Goal: Communication & Community: Answer question/provide support

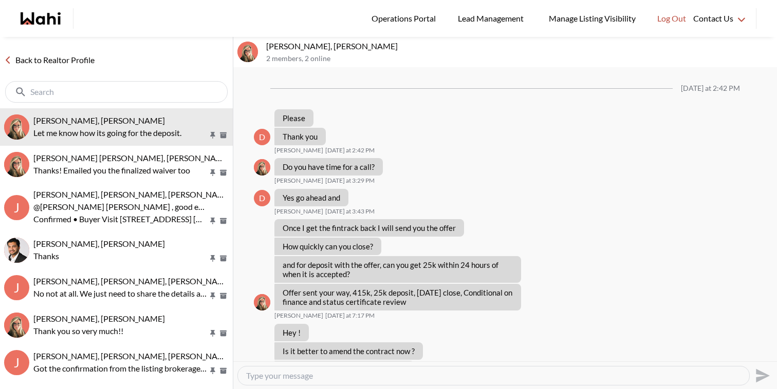
scroll to position [1123, 0]
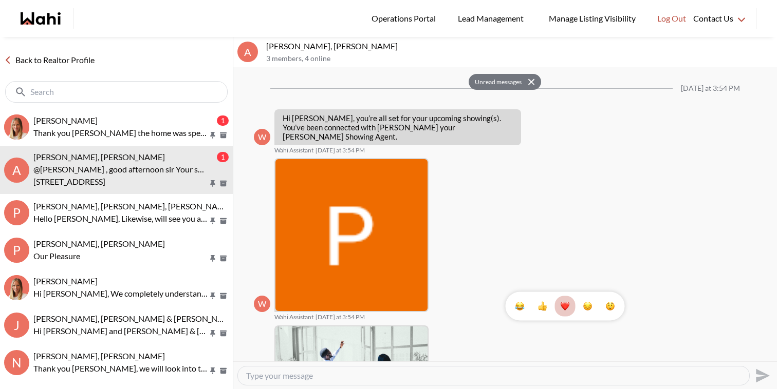
scroll to position [983, 0]
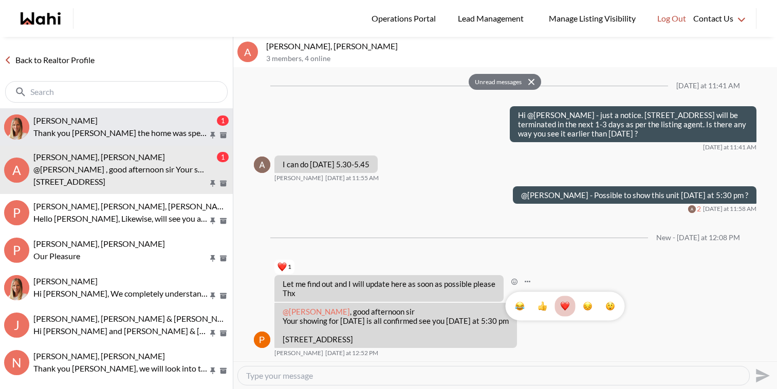
click at [109, 114] on button "Nurse Noelz, Michelle 1 Thank you Michelle the home was spectacular. Moving for…" at bounding box center [116, 127] width 233 height 38
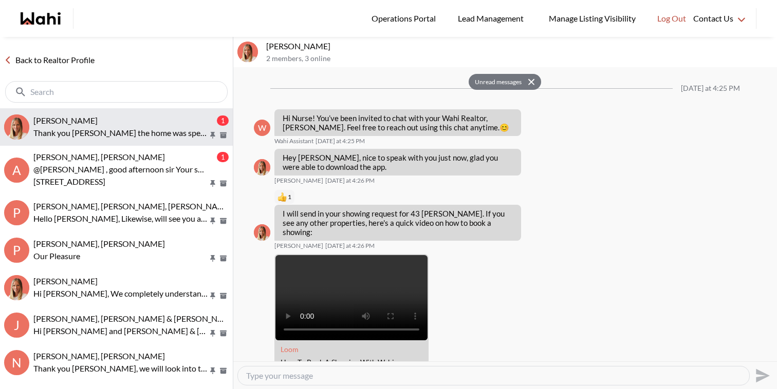
scroll to position [1685, 0]
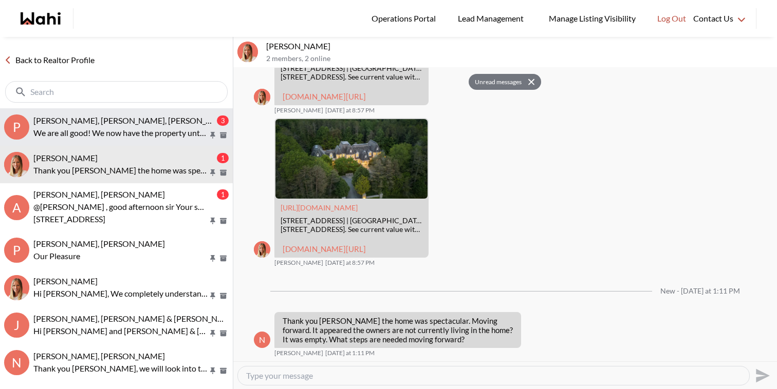
click at [137, 116] on span "[PERSON_NAME], [PERSON_NAME], [PERSON_NAME]" at bounding box center [132, 121] width 199 height 10
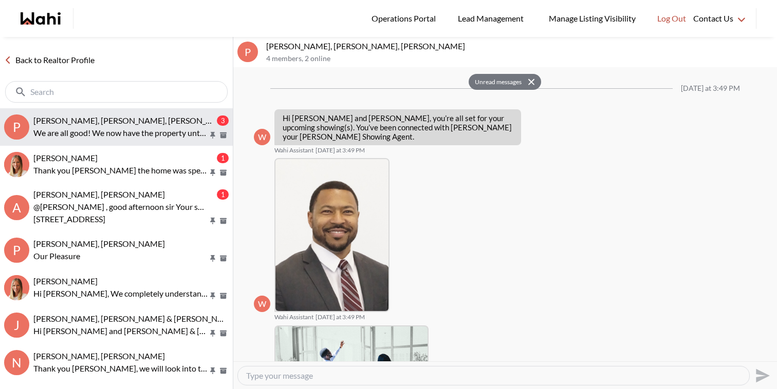
scroll to position [403, 0]
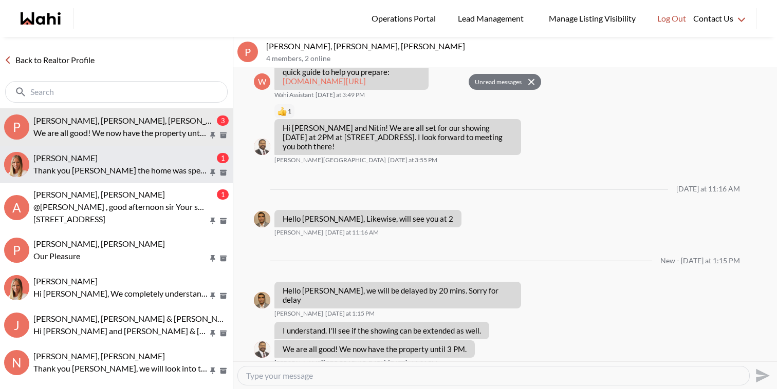
click at [128, 171] on p "Thank you Michelle the home was spectacular. Moving forward. It appeared the ow…" at bounding box center [120, 170] width 175 height 12
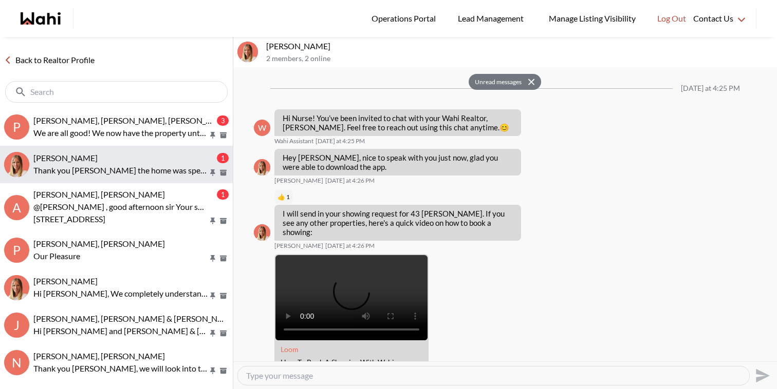
scroll to position [1685, 0]
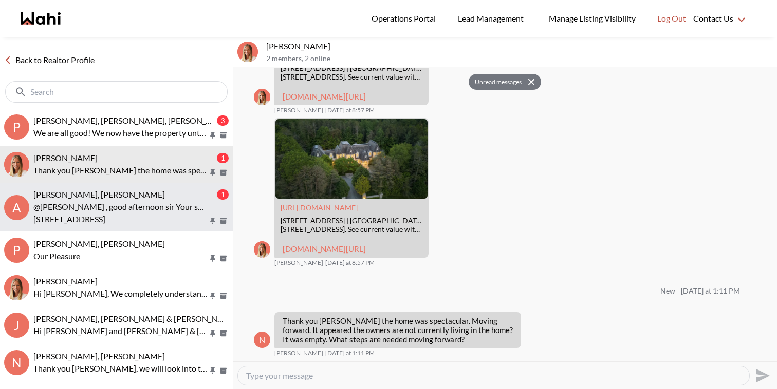
click at [127, 196] on div "[PERSON_NAME], [PERSON_NAME]" at bounding box center [123, 195] width 181 height 10
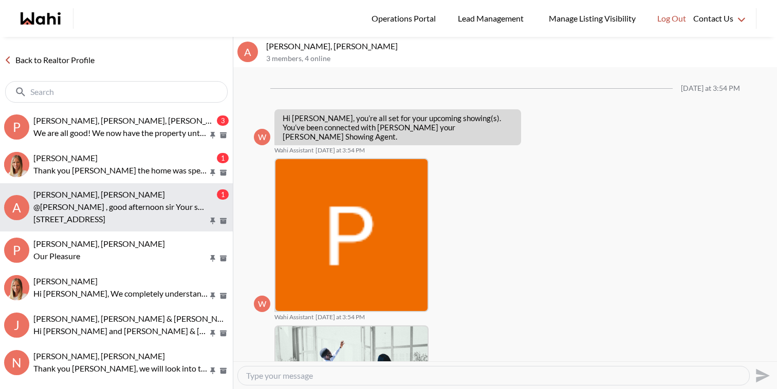
scroll to position [942, 0]
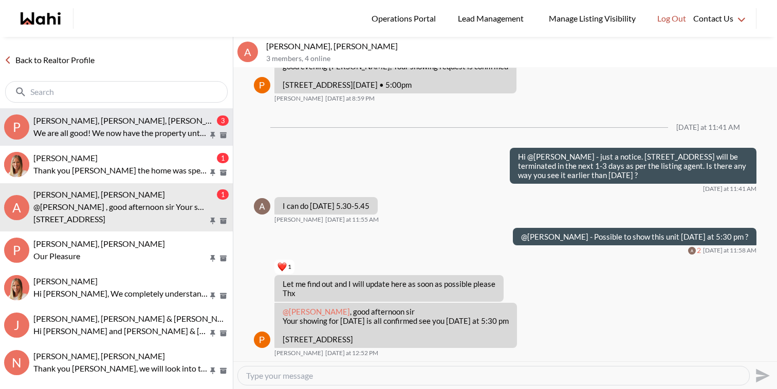
click at [168, 120] on span "[PERSON_NAME], [PERSON_NAME], [PERSON_NAME]" at bounding box center [132, 121] width 199 height 10
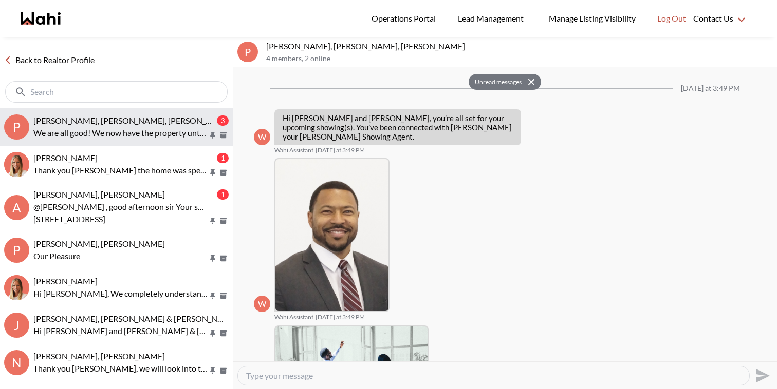
scroll to position [403, 0]
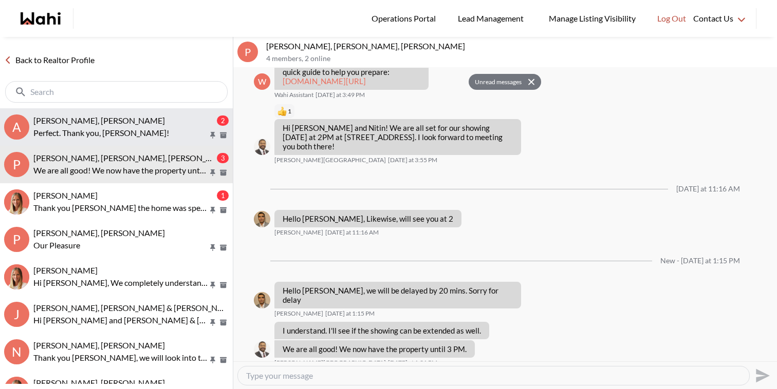
click at [146, 131] on p "Perfect. Thank you, [PERSON_NAME]!" at bounding box center [120, 133] width 175 height 12
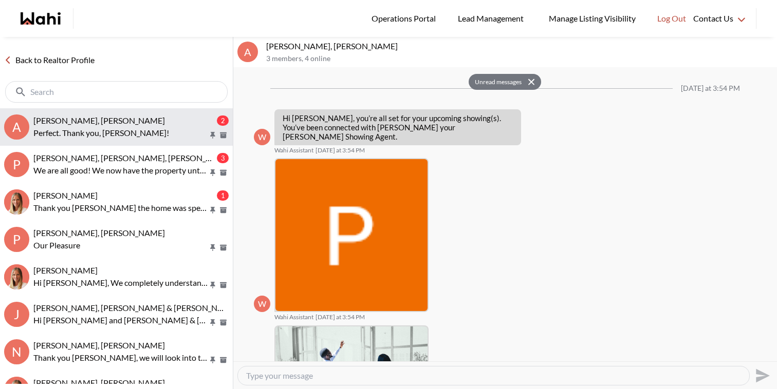
scroll to position [1014, 0]
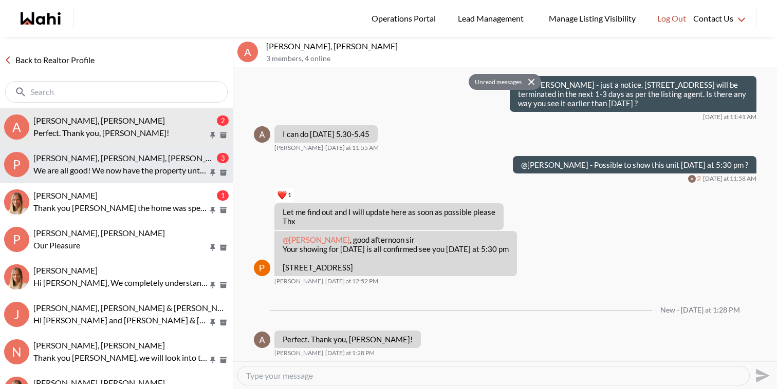
click at [136, 163] on div "Pallawi Kalyan, Nitin Kumar, Duane, Michelle 3 We are all good! We now have the…" at bounding box center [130, 165] width 195 height 24
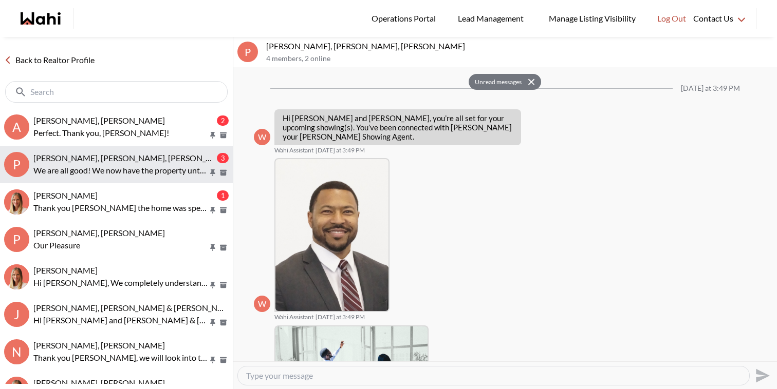
scroll to position [403, 0]
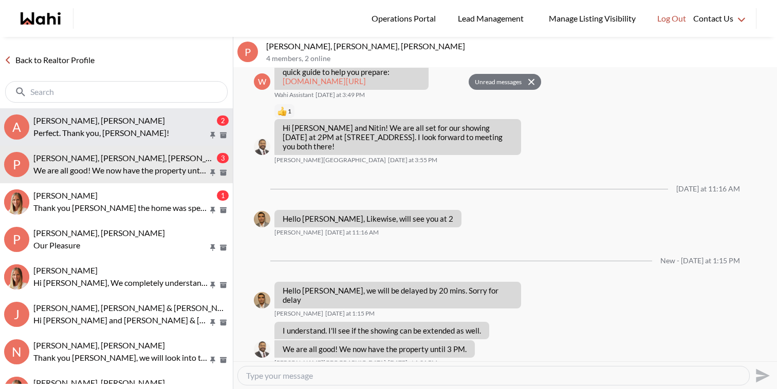
click at [143, 145] on button "A Asad Abaid, Paul, Michelle 2 Perfect. Thank you, Paul!" at bounding box center [116, 127] width 233 height 38
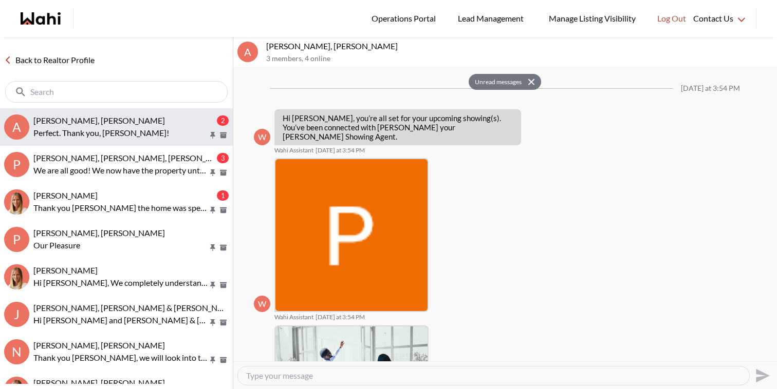
scroll to position [1014, 0]
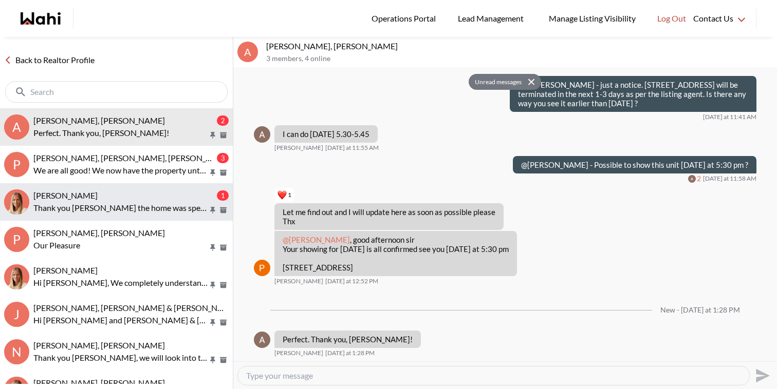
click at [139, 196] on div "[PERSON_NAME]" at bounding box center [123, 196] width 181 height 10
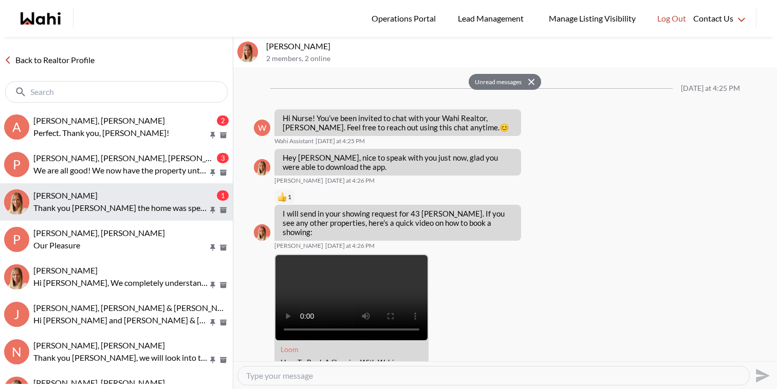
scroll to position [1685, 0]
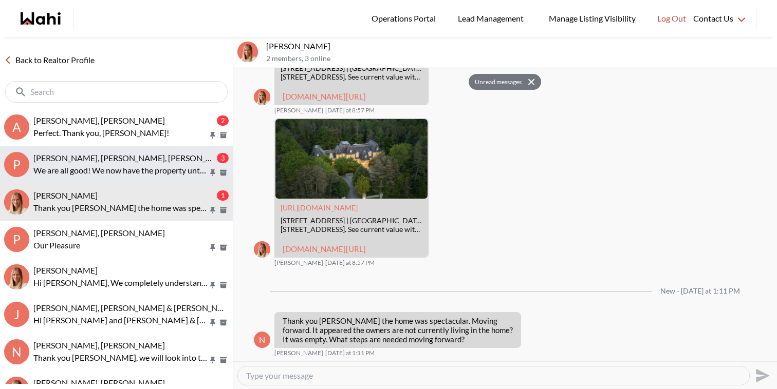
click at [158, 162] on span "[PERSON_NAME], [PERSON_NAME], [PERSON_NAME]" at bounding box center [132, 158] width 199 height 10
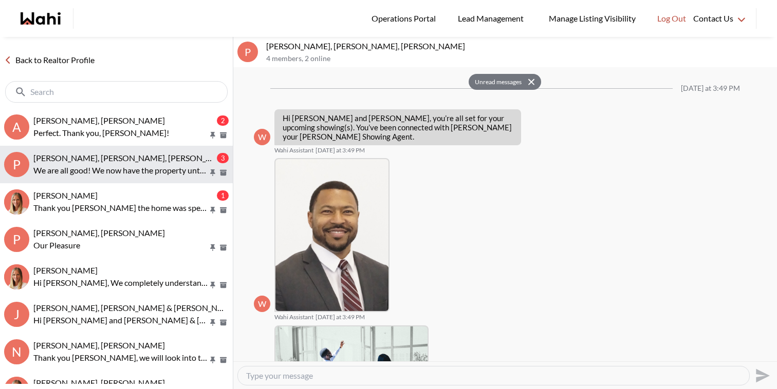
scroll to position [403, 0]
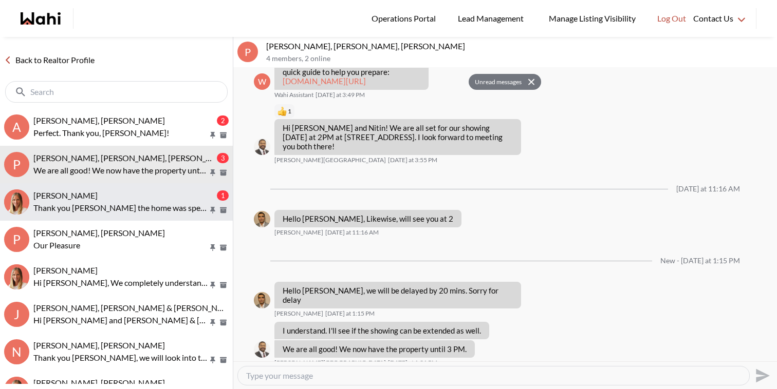
click at [156, 205] on p "Thank you Michelle the home was spectacular. Moving forward. It appeared the ow…" at bounding box center [120, 208] width 175 height 12
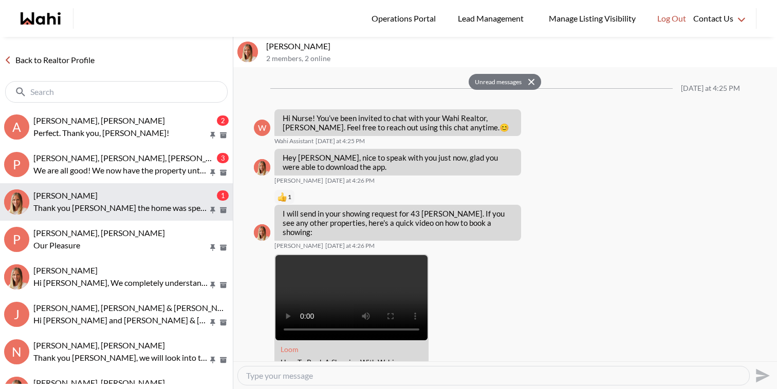
scroll to position [1685, 0]
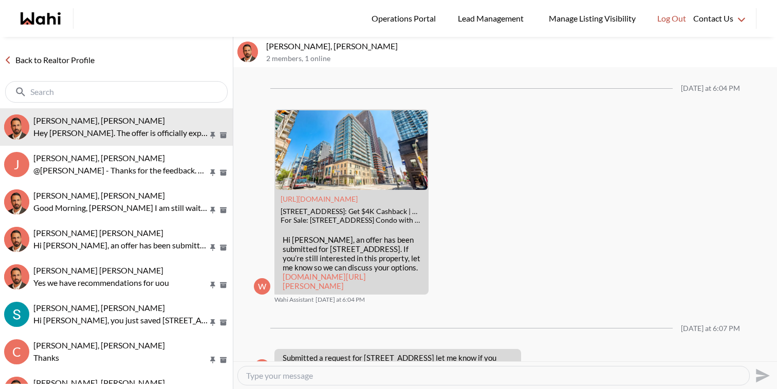
scroll to position [1238, 0]
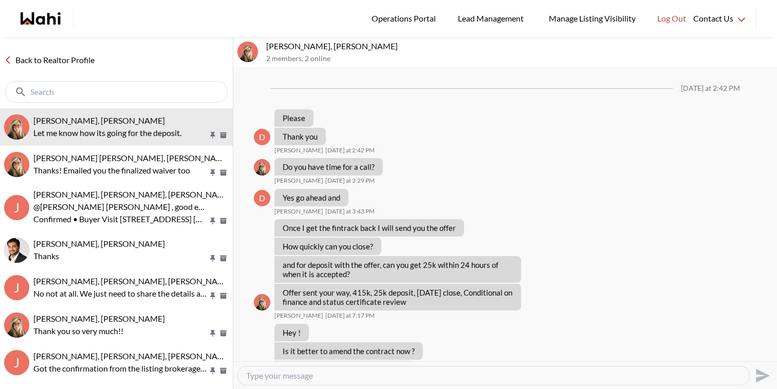
scroll to position [1123, 0]
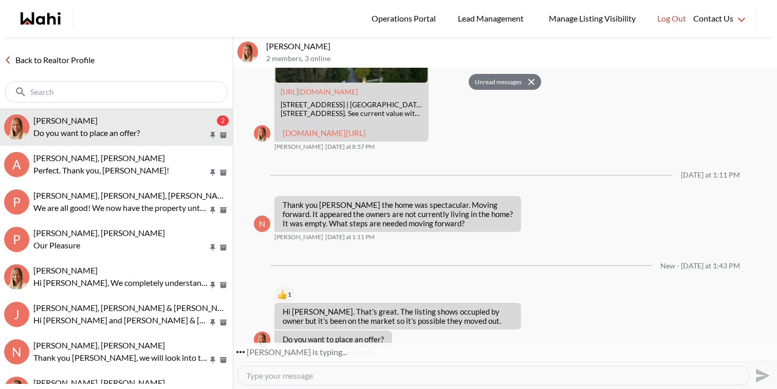
scroll to position [1801, 0]
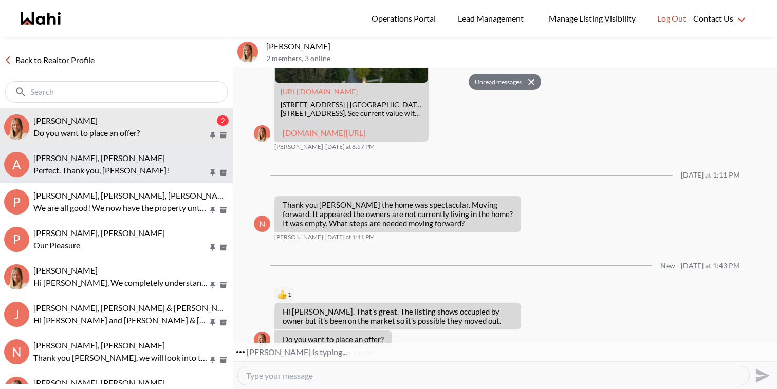
click at [158, 165] on p "Perfect. Thank you, [PERSON_NAME]!" at bounding box center [120, 170] width 175 height 12
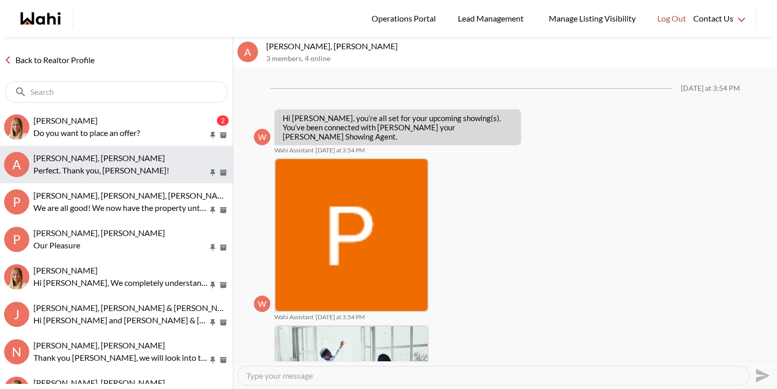
scroll to position [972, 0]
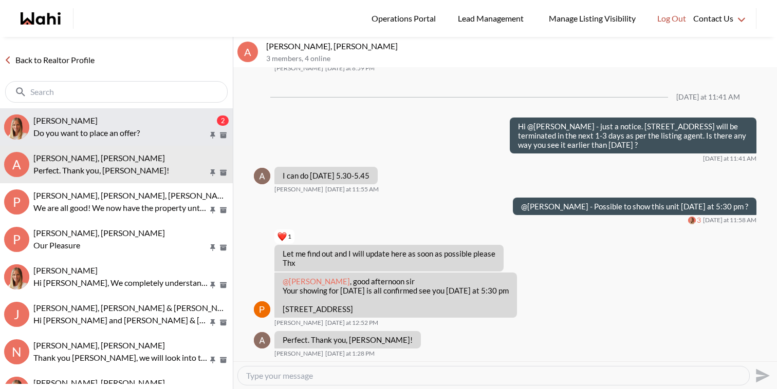
click at [147, 121] on div "[PERSON_NAME]" at bounding box center [123, 121] width 181 height 10
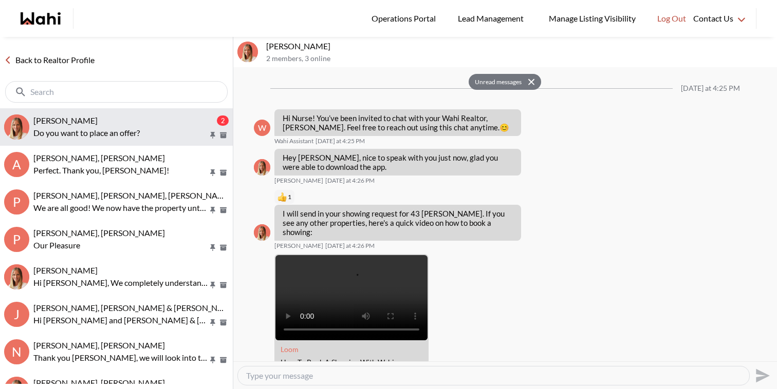
scroll to position [1801, 0]
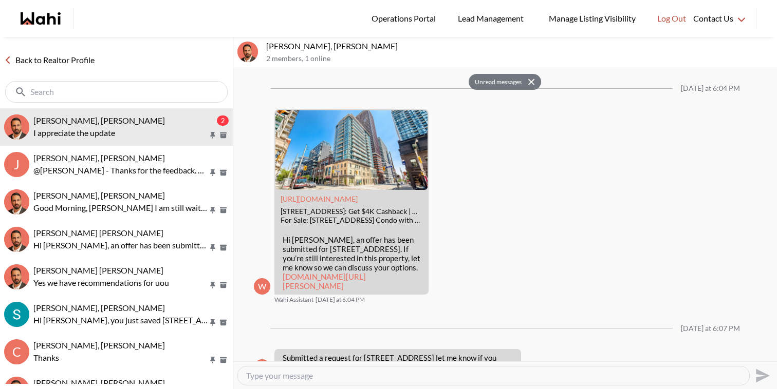
scroll to position [1288, 0]
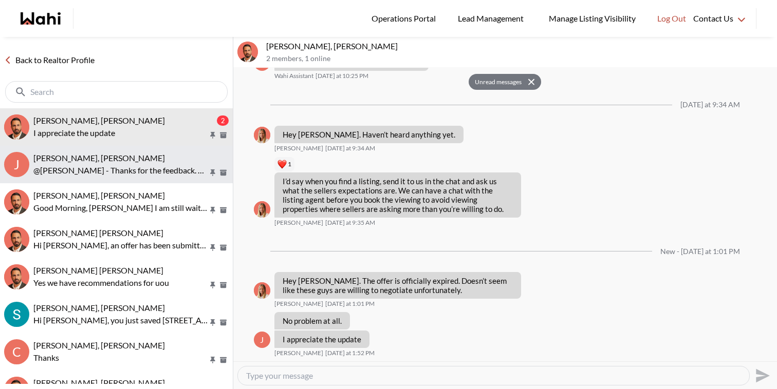
click at [78, 161] on span "Josh Hortaleza, Khalid, Behnam" at bounding box center [99, 158] width 132 height 10
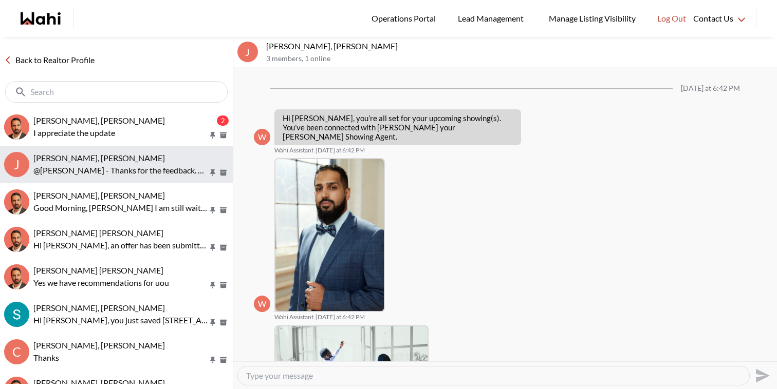
scroll to position [587, 0]
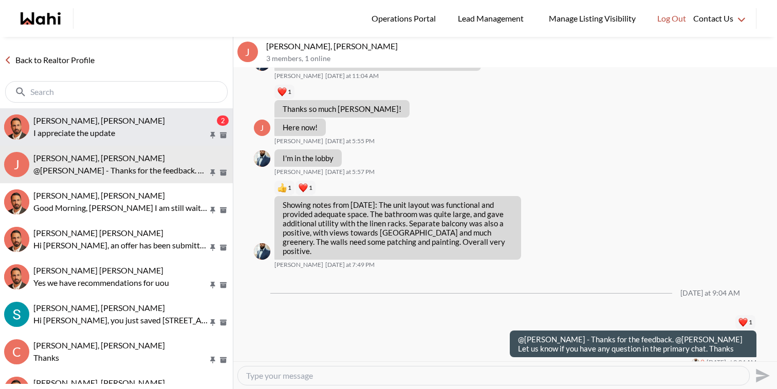
click at [99, 130] on p "I appreciate the update" at bounding box center [120, 133] width 175 height 12
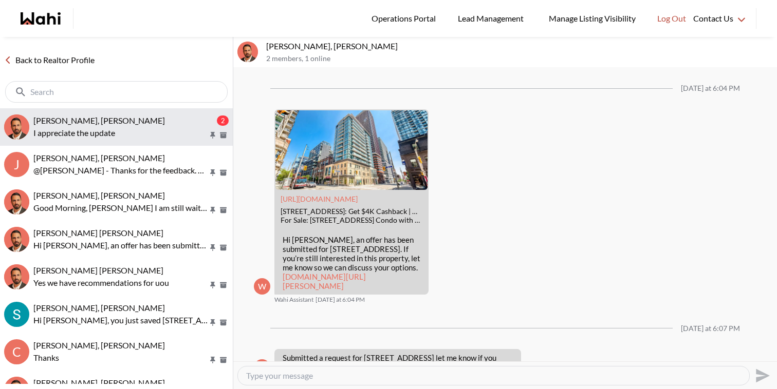
scroll to position [1234, 0]
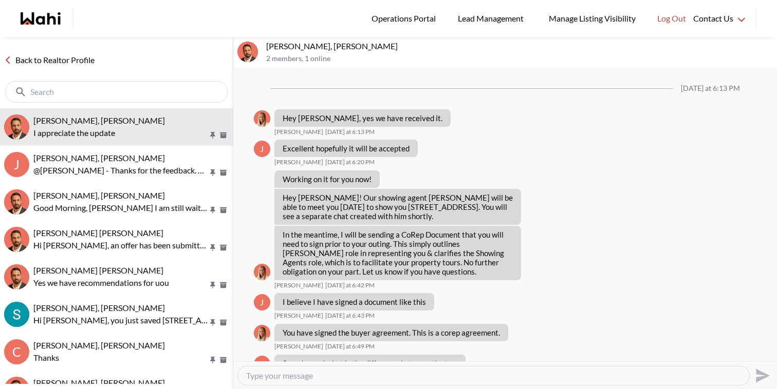
scroll to position [907, 0]
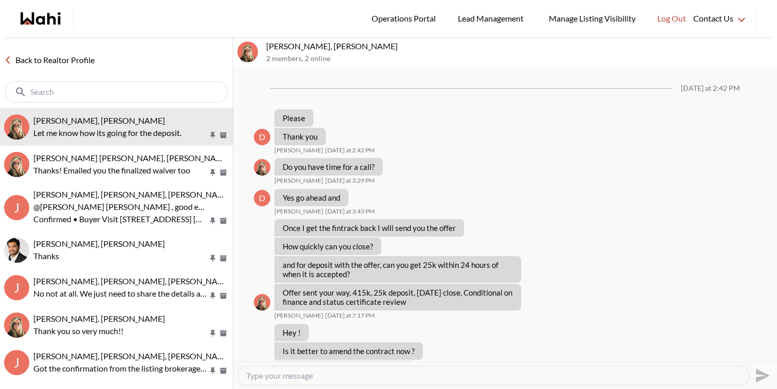
scroll to position [1123, 0]
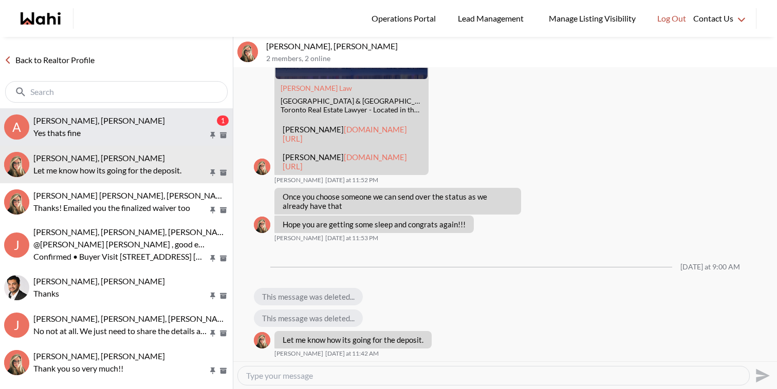
click at [129, 119] on span "[PERSON_NAME], [PERSON_NAME]" at bounding box center [99, 121] width 132 height 10
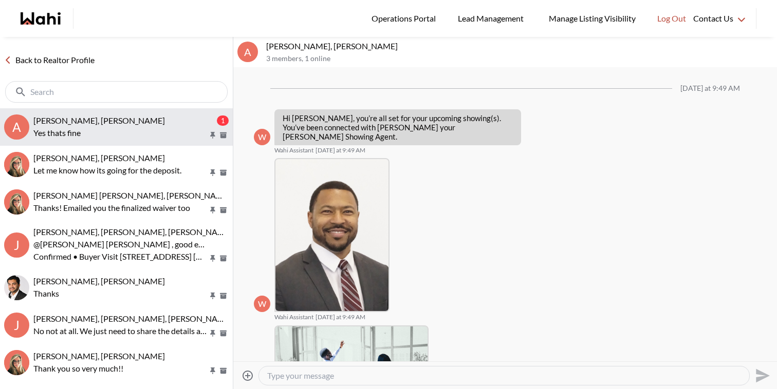
scroll to position [321, 0]
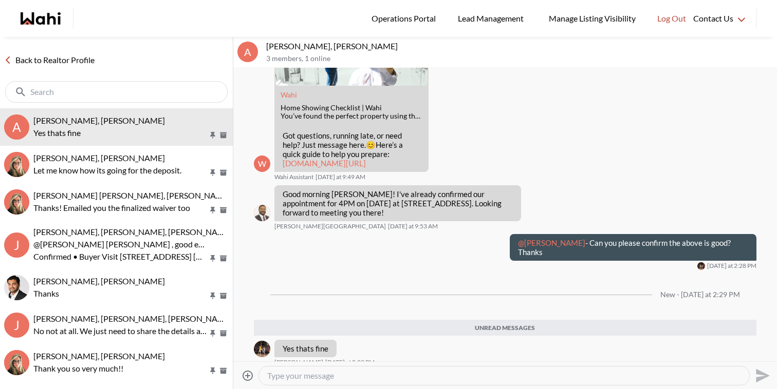
click at [294, 381] on textarea "Type your message" at bounding box center [504, 376] width 474 height 10
type textarea "Thank you for the confirmation."
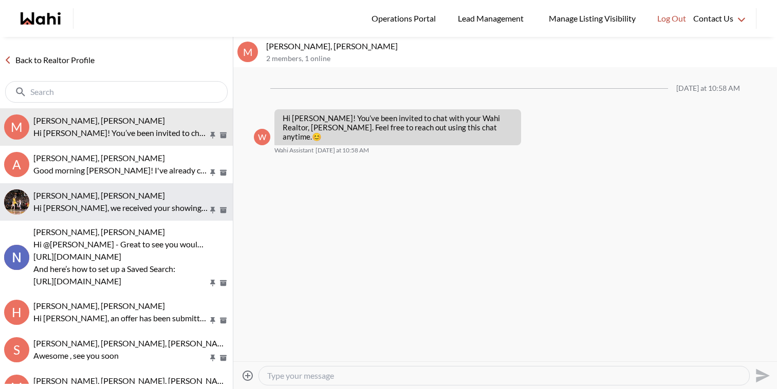
click at [96, 205] on p "Hi [PERSON_NAME], we received your showing requests - exciting 🎉 . We will be i…" at bounding box center [120, 208] width 175 height 12
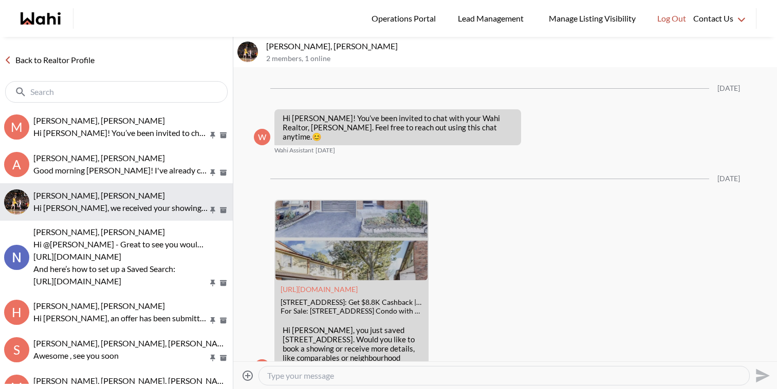
scroll to position [239, 0]
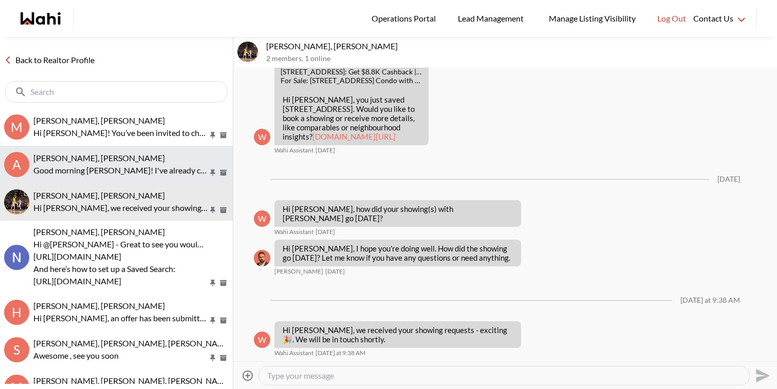
click at [117, 174] on p "Good morning [PERSON_NAME]! I've already confirmed our appointment for 4PM on […" at bounding box center [120, 170] width 175 height 12
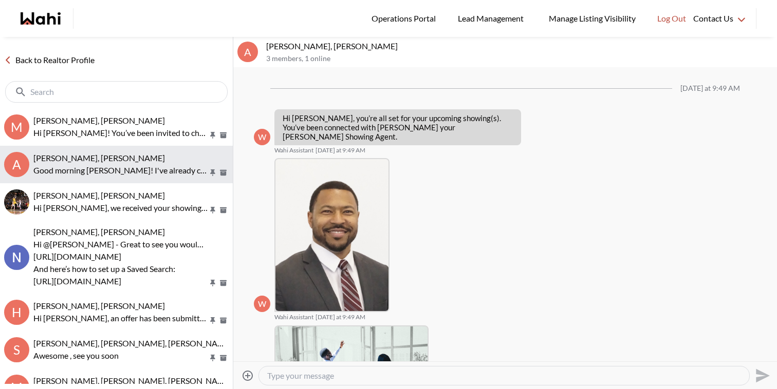
scroll to position [193, 0]
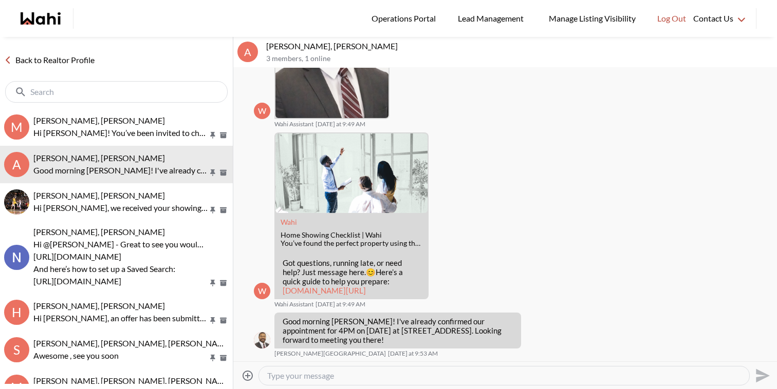
click at [312, 378] on textarea "Type your message" at bounding box center [504, 376] width 474 height 10
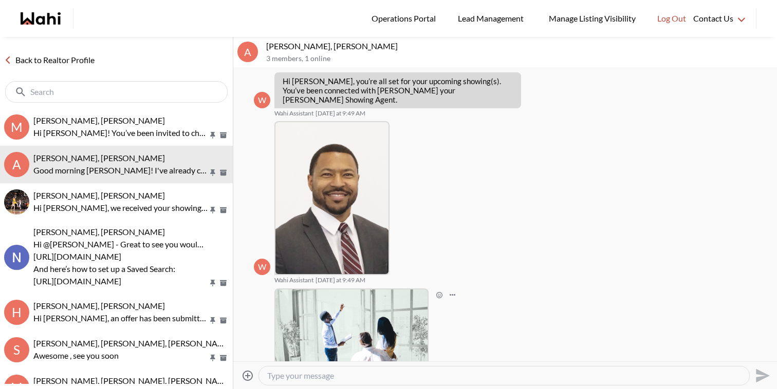
scroll to position [0, 0]
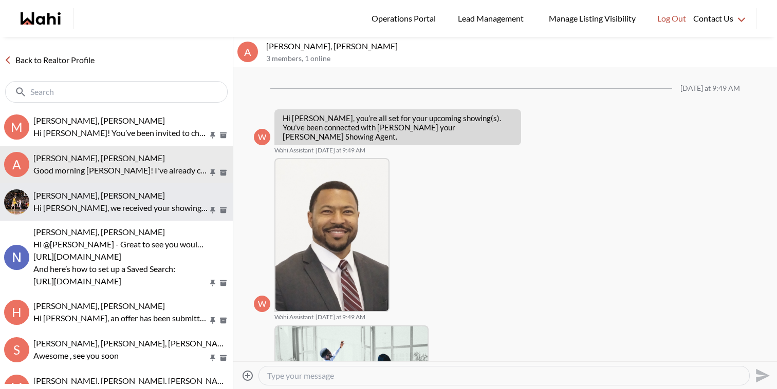
click at [133, 208] on p "Hi Aleandro, we received your showing requests - exciting 🎉 . We will be in tou…" at bounding box center [120, 208] width 175 height 12
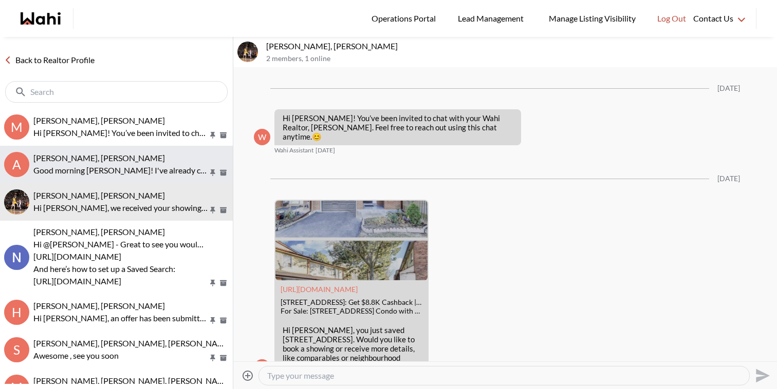
click at [154, 150] on button "a aleandro green, Duane, Faraz Good morning Aleandro! I've already confirmed ou…" at bounding box center [116, 165] width 233 height 38
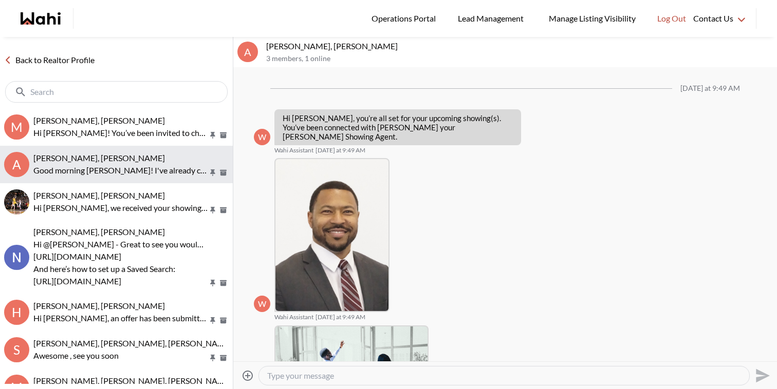
scroll to position [193, 0]
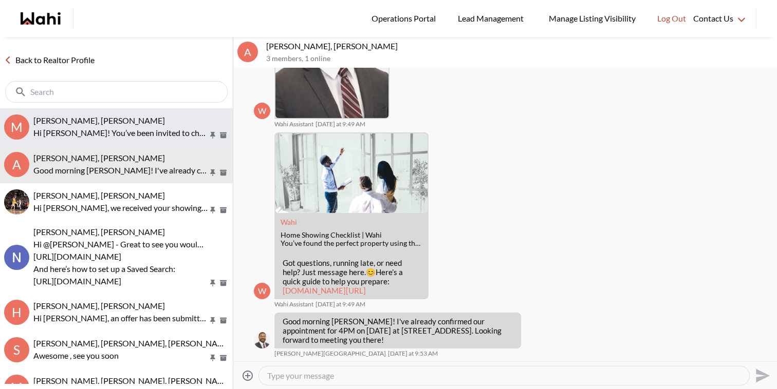
click at [143, 131] on p "Hi Maita! You’ve been invited to chat with your Wahi Realtor, Faraz. Feel free …" at bounding box center [120, 133] width 175 height 12
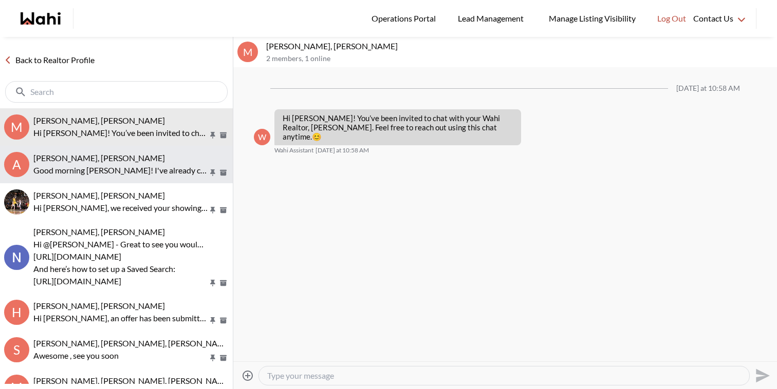
click at [143, 161] on div "aleandro green, Duane, Faraz" at bounding box center [130, 158] width 195 height 10
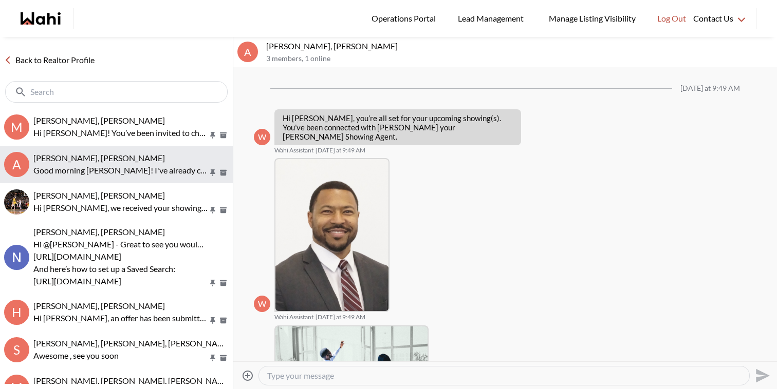
scroll to position [193, 0]
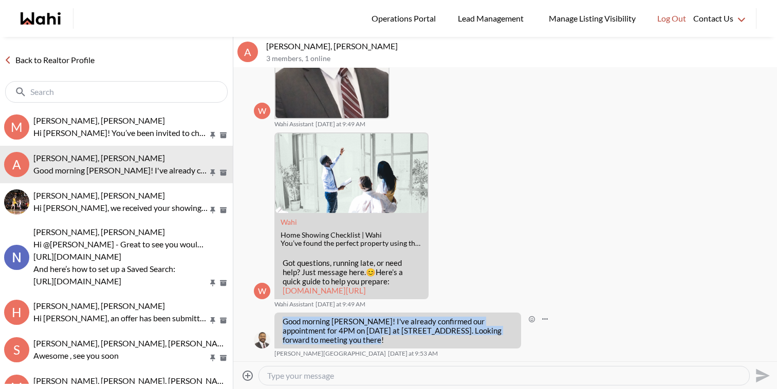
drag, startPoint x: 342, startPoint y: 340, endPoint x: 284, endPoint y: 321, distance: 61.1
click at [284, 321] on p "Good morning Aleandro! I've already confirmed our appointment for 4PM on Aug 30…" at bounding box center [398, 331] width 230 height 28
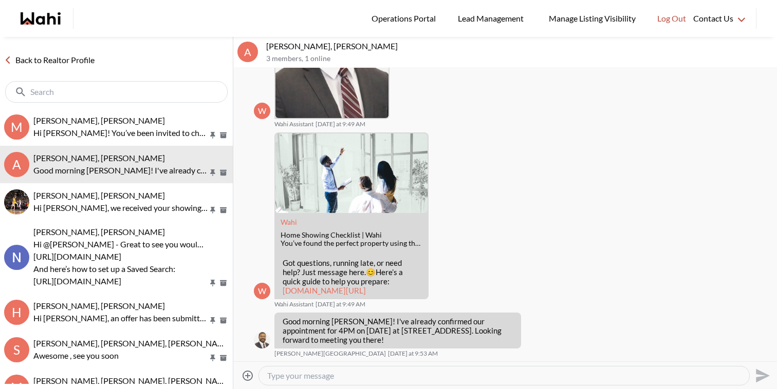
click at [302, 375] on textarea "Type your message" at bounding box center [504, 376] width 474 height 10
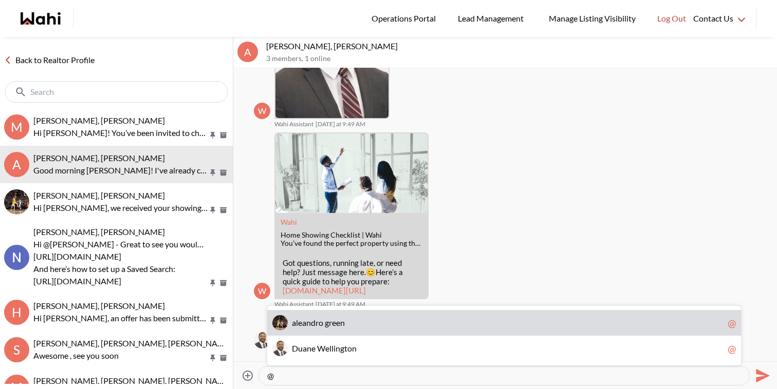
click at [318, 325] on span "r" at bounding box center [316, 323] width 3 height 10
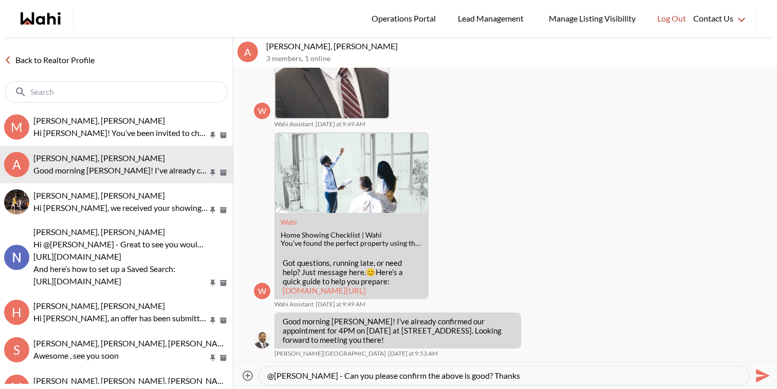
type textarea "@aleandro green - Can you please confirm the above is good? Thanks"
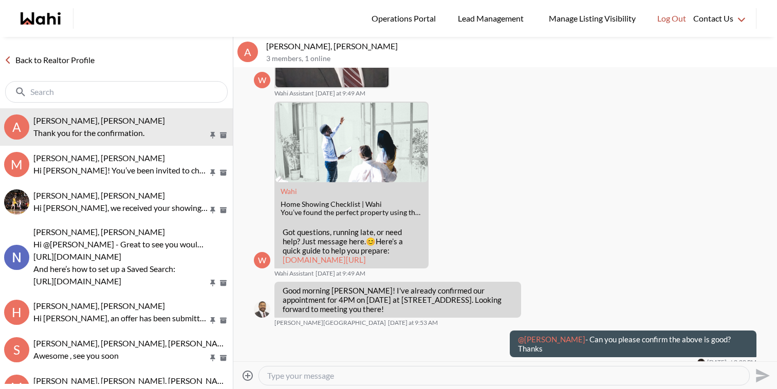
scroll to position [310, 0]
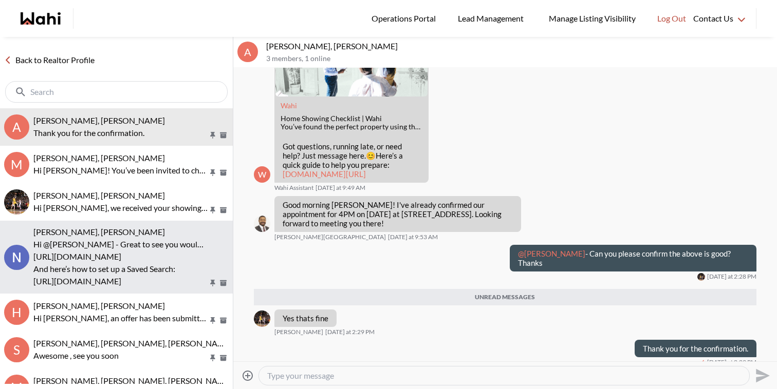
click at [108, 244] on p "Hi @[PERSON_NAME] - Great to see you would like to book some showings. Here’s h…" at bounding box center [120, 244] width 175 height 12
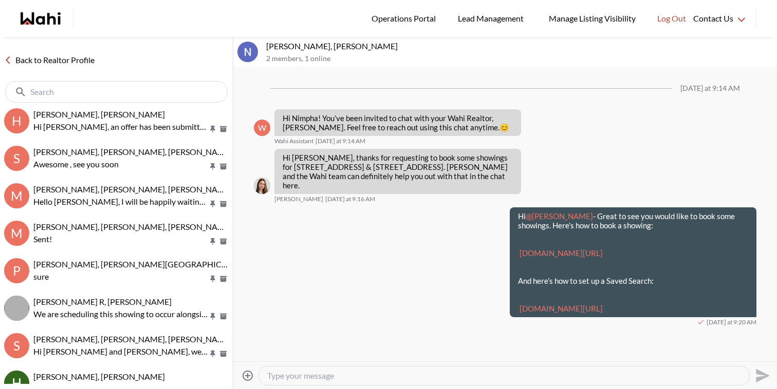
scroll to position [199, 0]
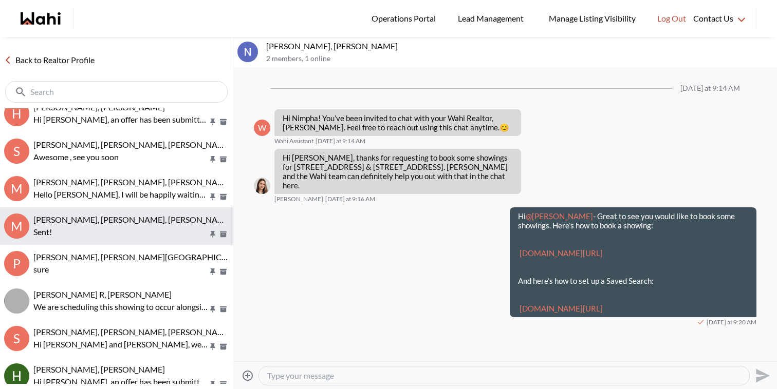
click at [141, 223] on span "[PERSON_NAME], [PERSON_NAME], [PERSON_NAME]" at bounding box center [132, 220] width 199 height 10
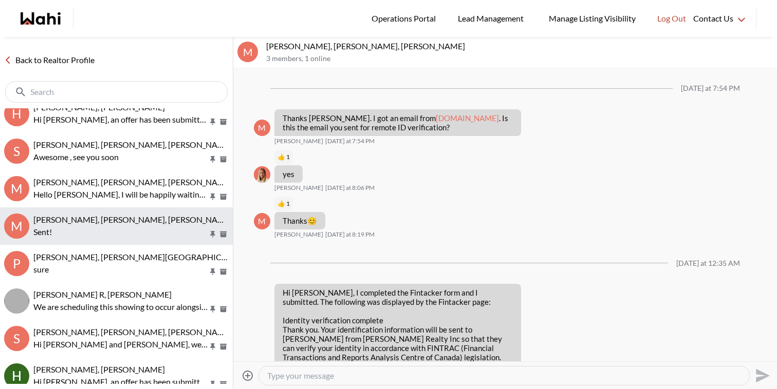
scroll to position [762, 0]
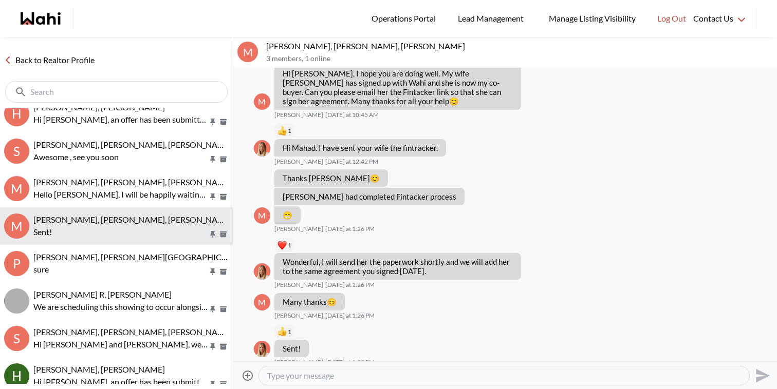
click at [294, 380] on textarea "Type your message" at bounding box center [504, 376] width 474 height 10
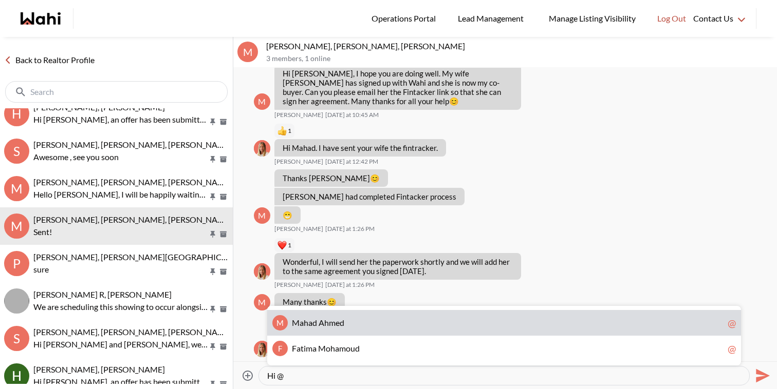
click at [316, 323] on span "d" at bounding box center [314, 323] width 5 height 10
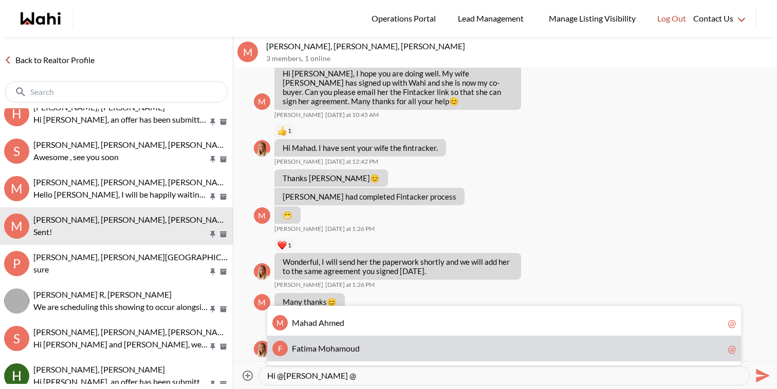
click at [324, 352] on span "M" at bounding box center [322, 349] width 8 height 10
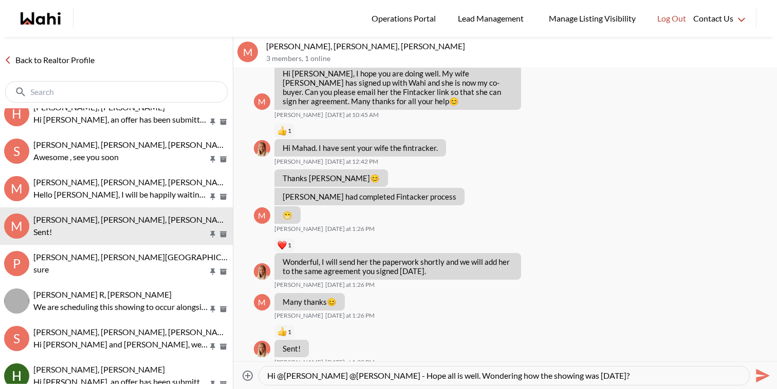
drag, startPoint x: 475, startPoint y: 375, endPoint x: 420, endPoint y: 372, distance: 55.1
click at [420, 372] on textarea "Hi @Mahad Ahmed @Fatima Mohamoud - Hope all is well. Wondering how the showing …" at bounding box center [504, 376] width 474 height 10
click at [587, 375] on textarea "Hi @Mahad Ahmed @Fatima Mohamoud - Wondering how the showing was yesterday?" at bounding box center [504, 376] width 474 height 10
click at [610, 378] on textarea "Hi @Mahad Ahmed @Fatima Mohamoud - Wondering how the showing was yesterday? Did…" at bounding box center [504, 376] width 474 height 10
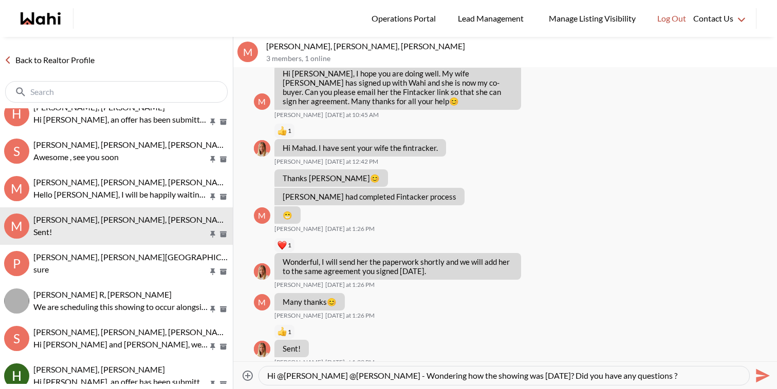
click at [610, 378] on textarea "Hi @Mahad Ahmed @Fatima Mohamoud - Wondering how the showing was yesterday? Did…" at bounding box center [504, 376] width 474 height 10
type textarea "Hi @Mahad Ahmed @Fatima Mohamoud - Wondering how the showing was yesterday? Did…"
click at [758, 375] on icon "Send" at bounding box center [761, 376] width 16 height 16
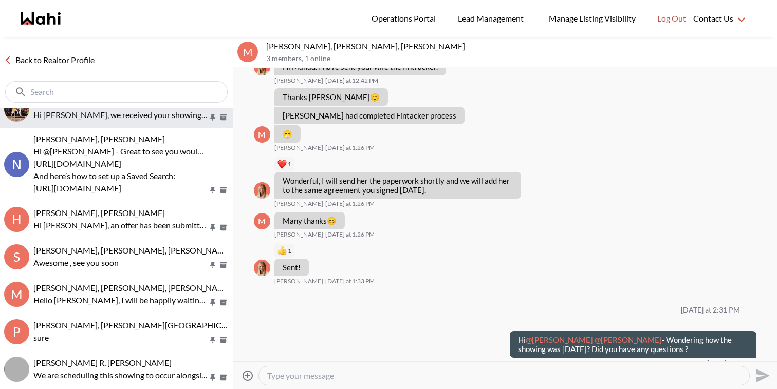
scroll to position [134, 0]
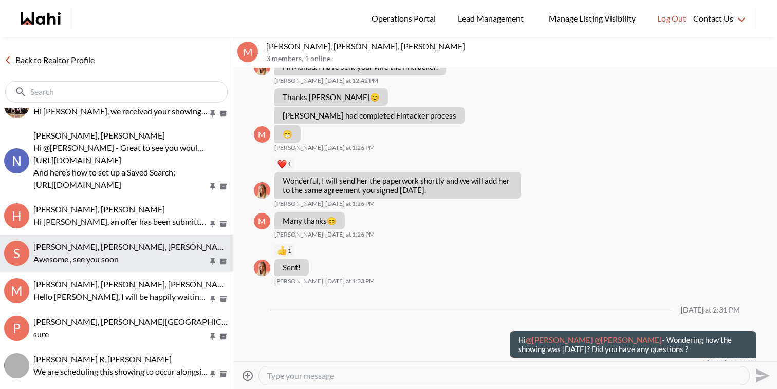
click at [126, 251] on span "Sunil Murali, Ana Rodriguez, Faraz, Jessica, Michelle" at bounding box center [199, 247] width 333 height 10
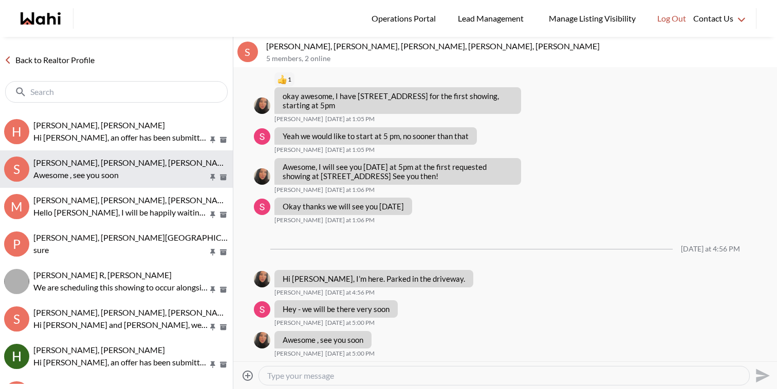
scroll to position [224, 0]
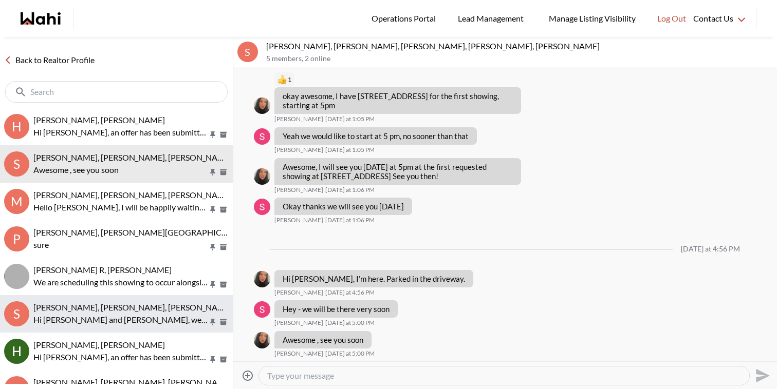
click at [128, 310] on span "Sunil Murali, Ana Rodriguez, Faraz" at bounding box center [132, 308] width 199 height 10
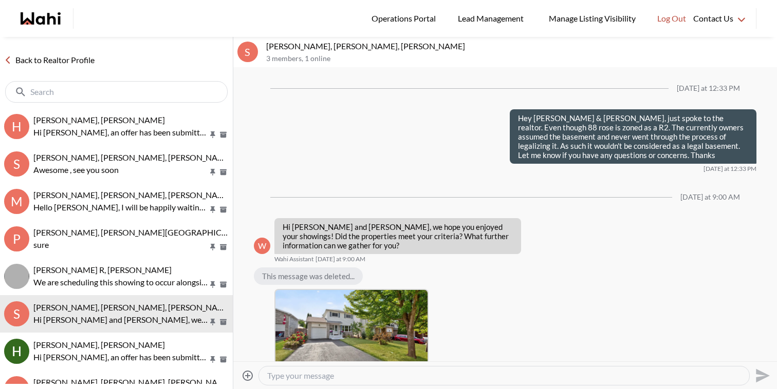
scroll to position [1113, 0]
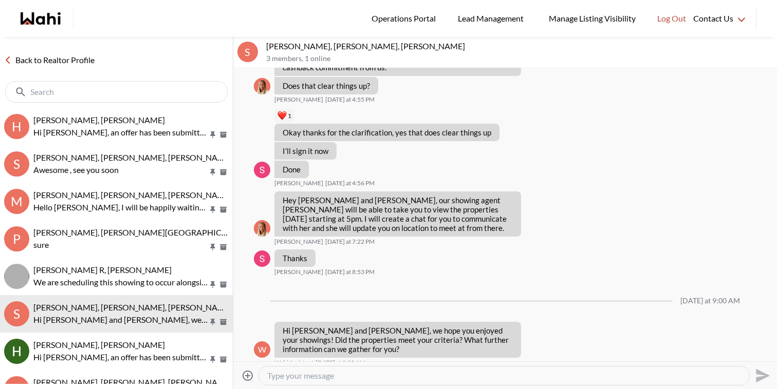
click at [303, 371] on textarea "Type your message" at bounding box center [504, 376] width 474 height 10
paste textarea "Hi @Mahad Ahmed @Fatima Mohamoud - Wondering how the showing was yesterday? Did…"
click at [522, 374] on textarea "Hi @Mahad Ahmed @Fatima Mohamoud - Wondering how the showing was yesterday? Did…" at bounding box center [504, 376] width 474 height 10
drag, startPoint x: 542, startPoint y: 378, endPoint x: 527, endPoint y: 376, distance: 15.0
click at [527, 376] on textarea "Hi @Mahad Ahmed @Fatima Mohamoud - Wondering how the showings was yesterday? Di…" at bounding box center [504, 376] width 474 height 10
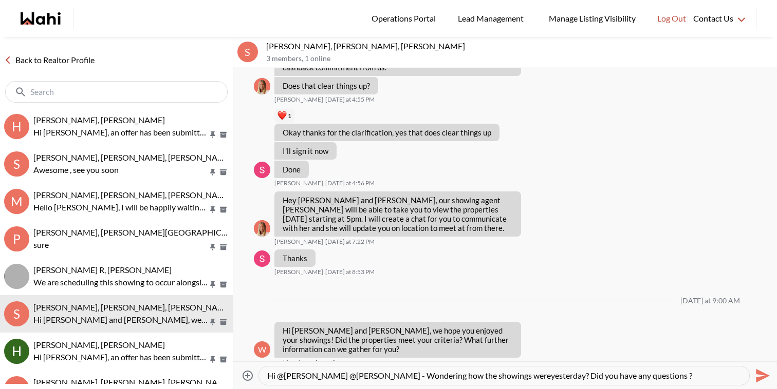
drag, startPoint x: 412, startPoint y: 377, endPoint x: 345, endPoint y: 372, distance: 67.0
click at [345, 372] on textarea "Hi @Mahad Ahmed @Fatima Mohamoud - Wondering how the showings wereyesterday? Di…" at bounding box center [504, 376] width 474 height 10
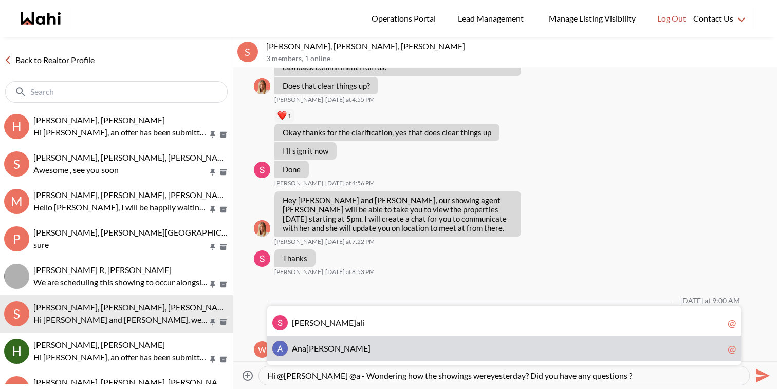
click at [334, 349] on span "Rodriguez" at bounding box center [338, 349] width 64 height 10
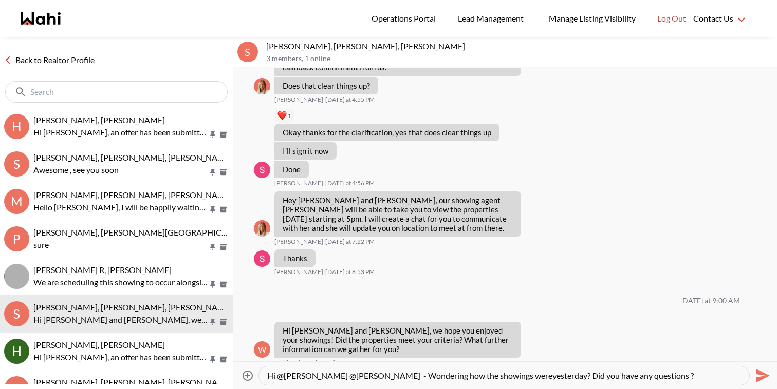
drag, startPoint x: 336, startPoint y: 377, endPoint x: 287, endPoint y: 375, distance: 49.4
click at [287, 375] on textarea "Hi @Mahad Ahmed @Ana Rodriguez - Wondering how the showings wereyesterday? Did …" at bounding box center [504, 376] width 474 height 10
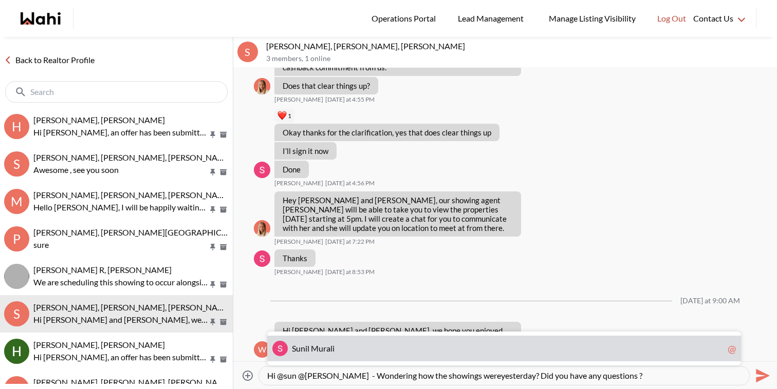
click at [314, 346] on span "il Murali" at bounding box center [319, 349] width 29 height 10
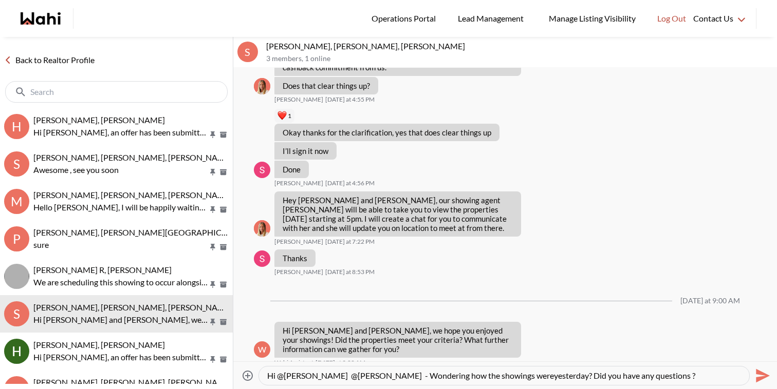
click at [521, 377] on textarea "Hi @Sunil Murali @Ana Rodriguez - Wondering how the showings wereyesterday? Did…" at bounding box center [504, 376] width 474 height 10
click at [662, 374] on textarea "Hi @Sunil Murali @Ana Rodriguez - Wondering how the showings were yesterday? Di…" at bounding box center [504, 376] width 474 height 10
type textarea "Hi @Sunil Murali @Ana Rodriguez - Wondering how the showings were yesterday? Di…"
click at [768, 375] on icon "Send" at bounding box center [761, 376] width 16 height 16
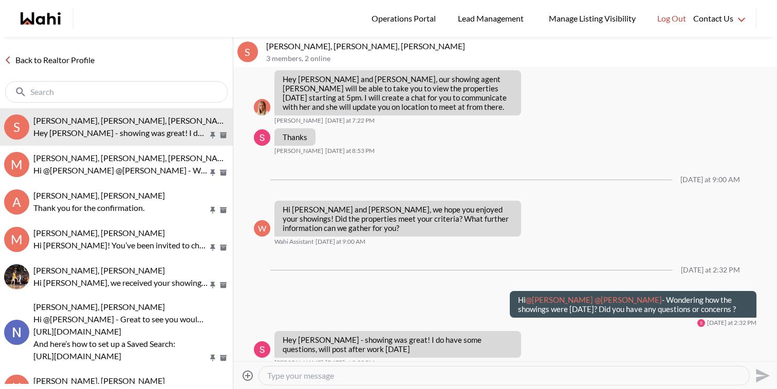
scroll to position [1266, 0]
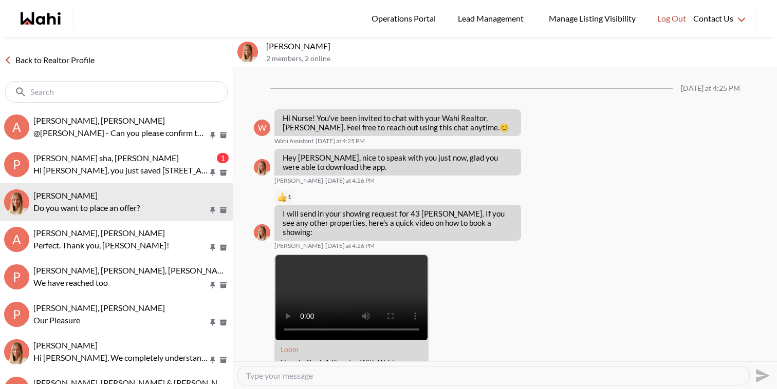
scroll to position [1760, 0]
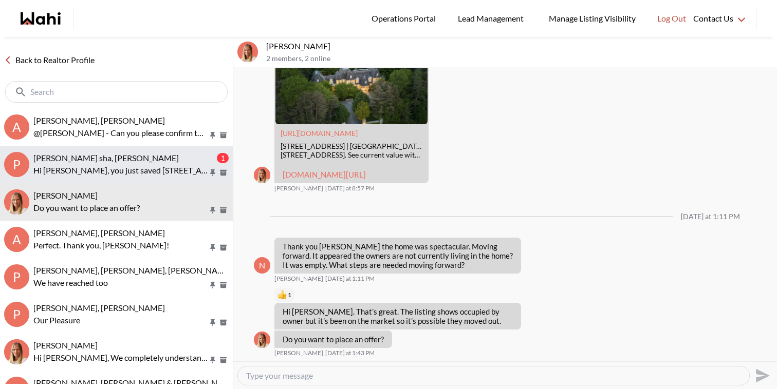
click at [144, 155] on div "[PERSON_NAME] sha, [PERSON_NAME]" at bounding box center [123, 158] width 181 height 10
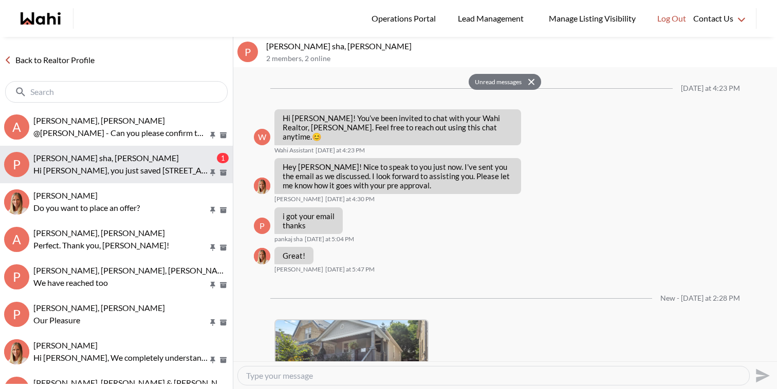
scroll to position [157, 0]
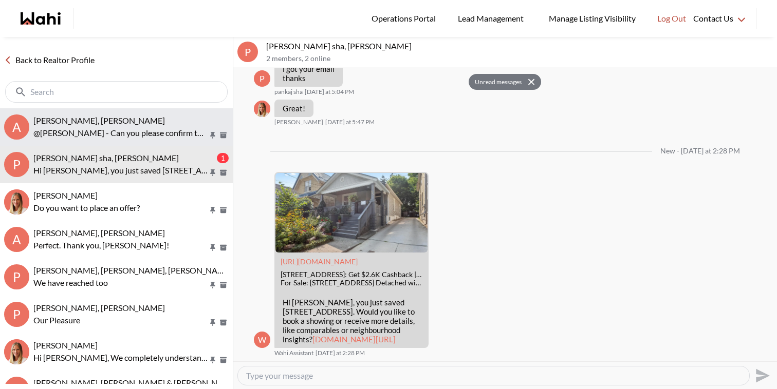
click at [160, 129] on p "@[PERSON_NAME] - Can you please confirm the above is good? Thanks" at bounding box center [120, 133] width 175 height 12
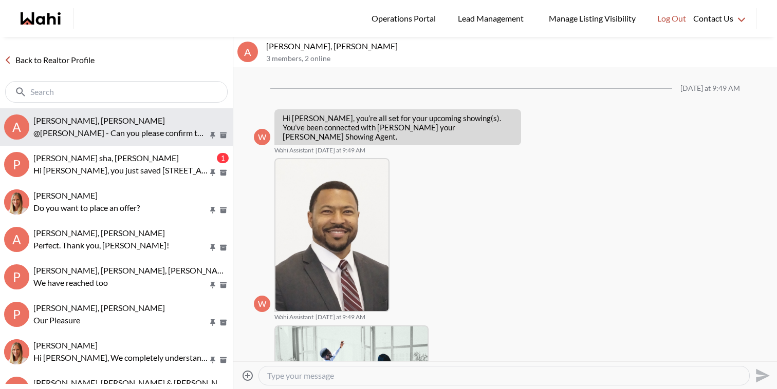
scroll to position [224, 0]
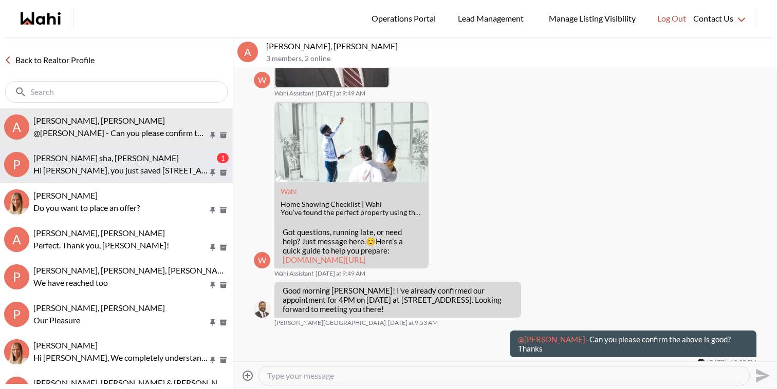
click at [157, 150] on button "p pankaj sha, [PERSON_NAME] 1 Hi [PERSON_NAME], you just saved [STREET_ADDRESS]…" at bounding box center [116, 165] width 233 height 38
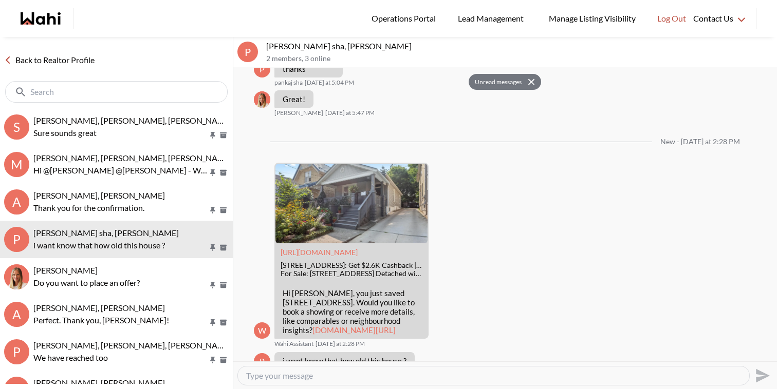
scroll to position [187, 0]
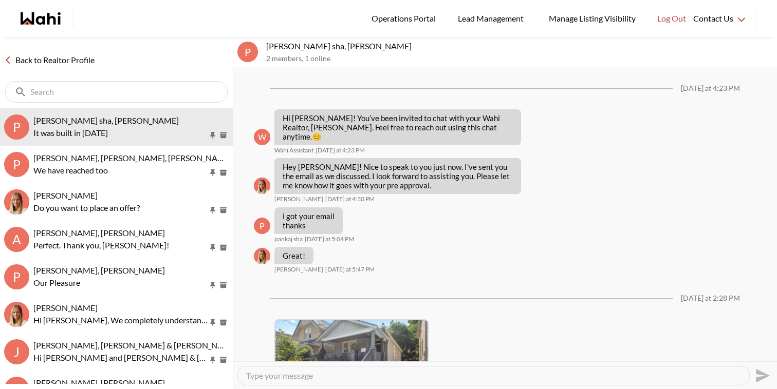
scroll to position [218, 0]
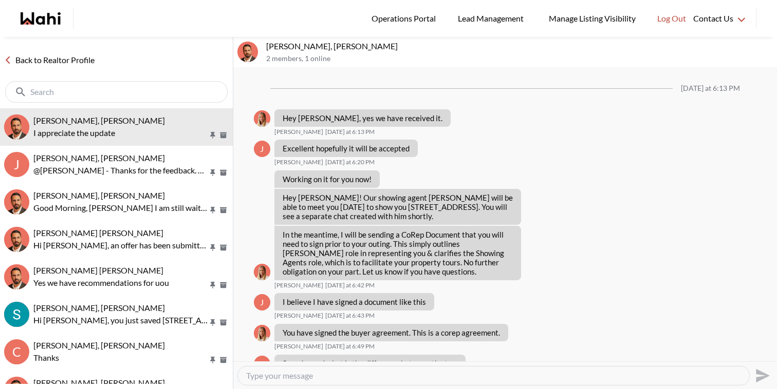
scroll to position [907, 0]
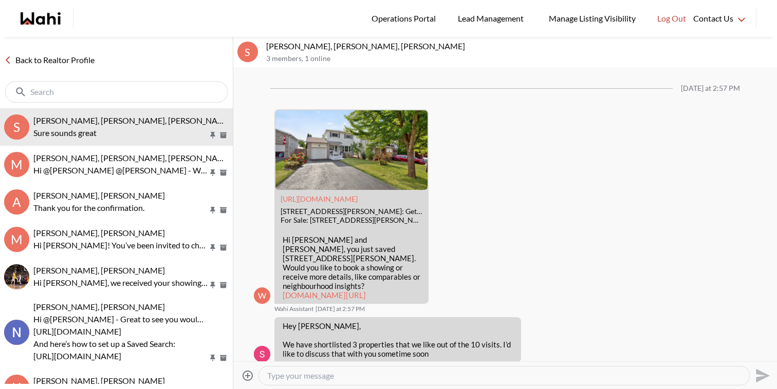
scroll to position [1086, 0]
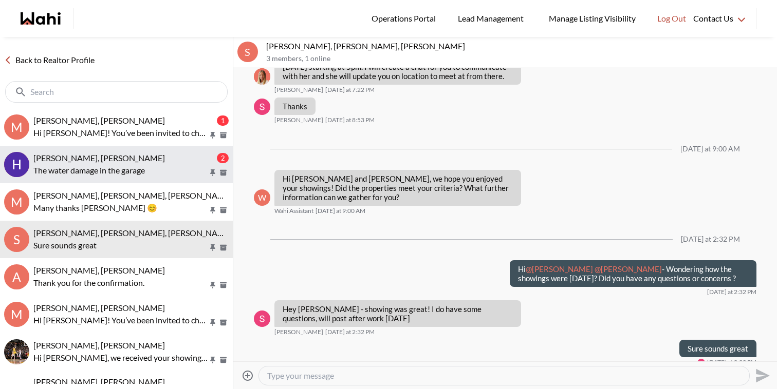
click at [82, 172] on p "The water damage in the garage" at bounding box center [120, 170] width 175 height 12
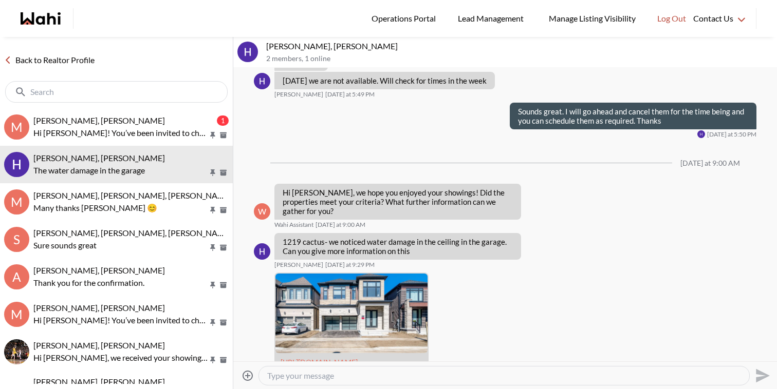
scroll to position [653, 0]
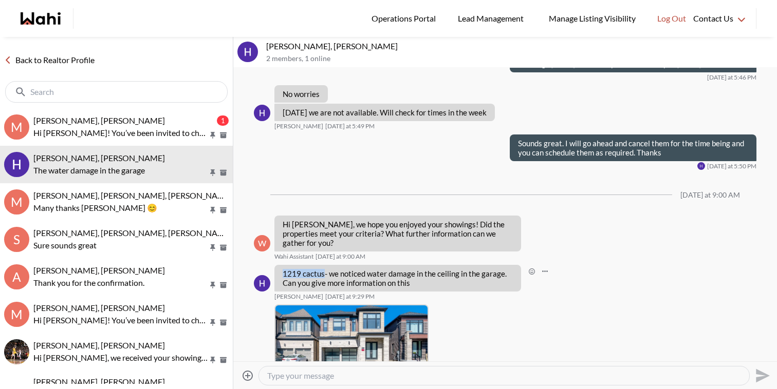
drag, startPoint x: 323, startPoint y: 246, endPoint x: 280, endPoint y: 244, distance: 43.2
click at [280, 265] on div "1219 cactus- we noticed water damage in the ceiling in the garage. Can you give…" at bounding box center [397, 278] width 247 height 27
copy p "1219 cactus"
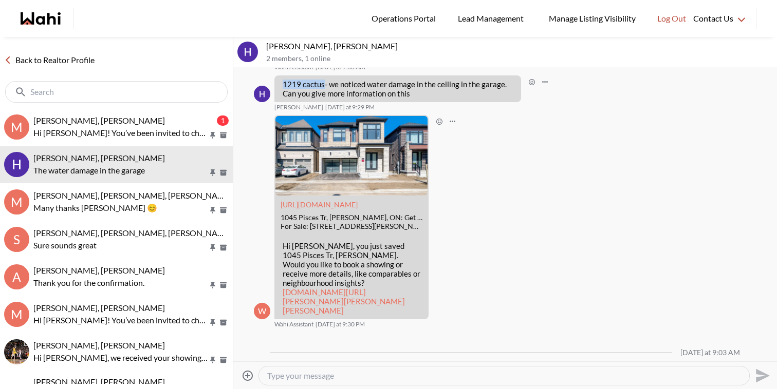
scroll to position [989, 0]
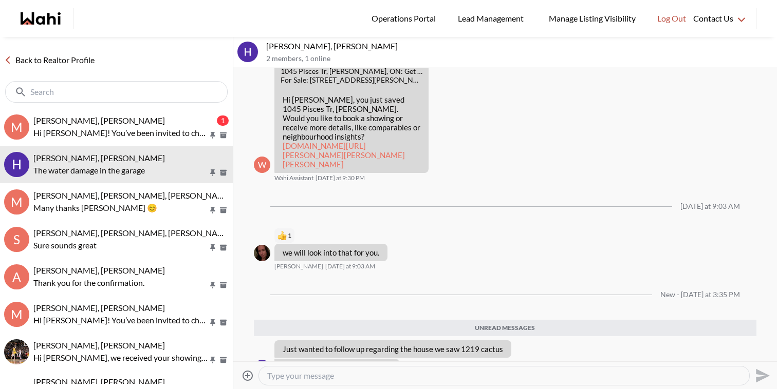
click at [306, 380] on textarea "Type your message" at bounding box center [504, 376] width 474 height 10
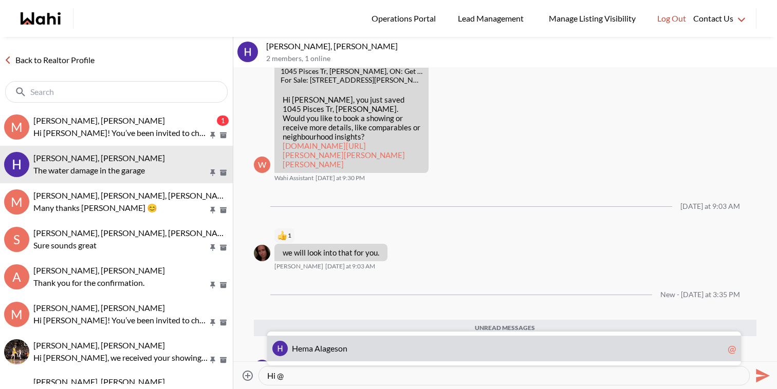
click at [319, 341] on div "H e m a A l a g e s o n @" at bounding box center [504, 349] width 474 height 26
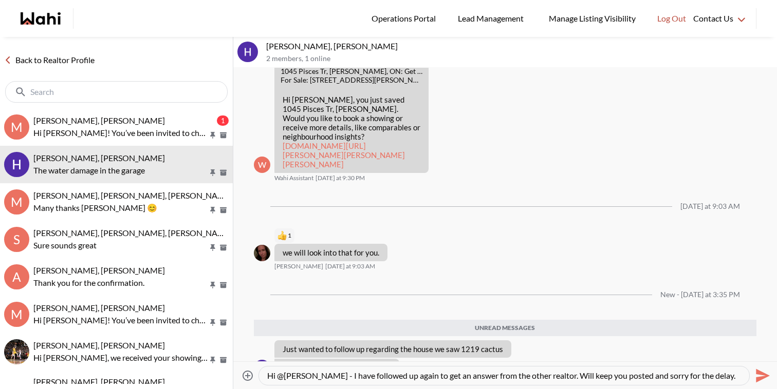
type textarea "Hi @Hema Alageson - I have followed up again to get an answer from the other re…"
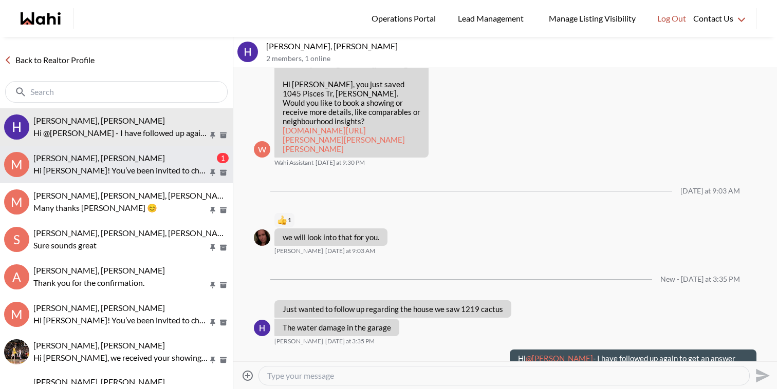
click at [146, 163] on div "Milton Henriquez, Faraz 1 Hi Milton! You’ve been invited to chat with your Wahi…" at bounding box center [130, 165] width 195 height 24
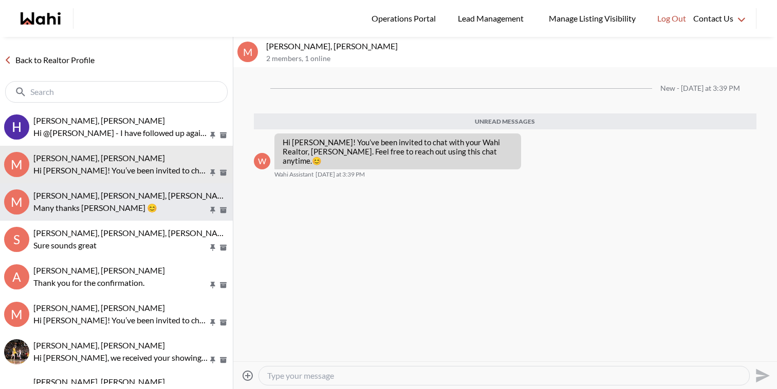
click at [143, 205] on p "Many thanks [PERSON_NAME] 😊" at bounding box center [120, 208] width 175 height 12
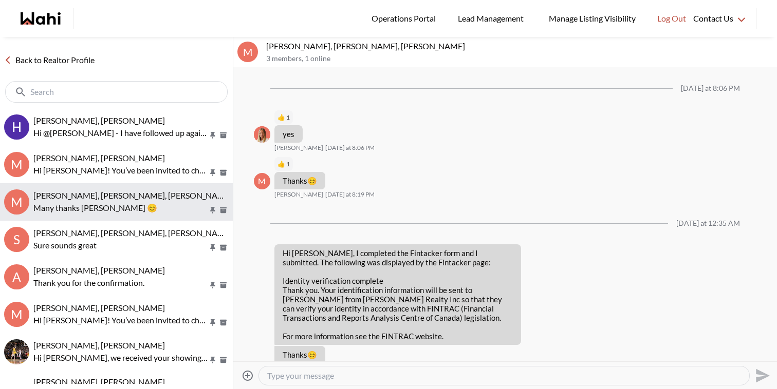
scroll to position [956, 0]
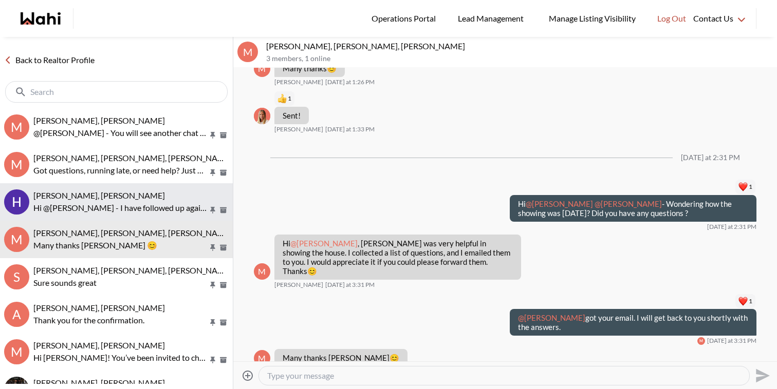
click at [129, 206] on p "Hi @Hema Alageson - I have followed up again to get an answer from the other re…" at bounding box center [120, 208] width 175 height 12
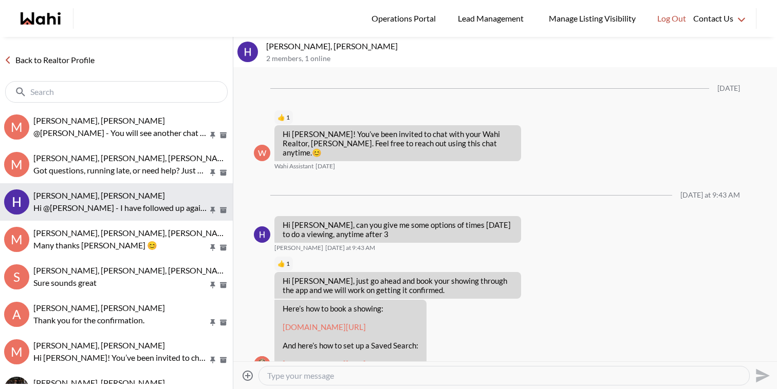
scroll to position [1005, 0]
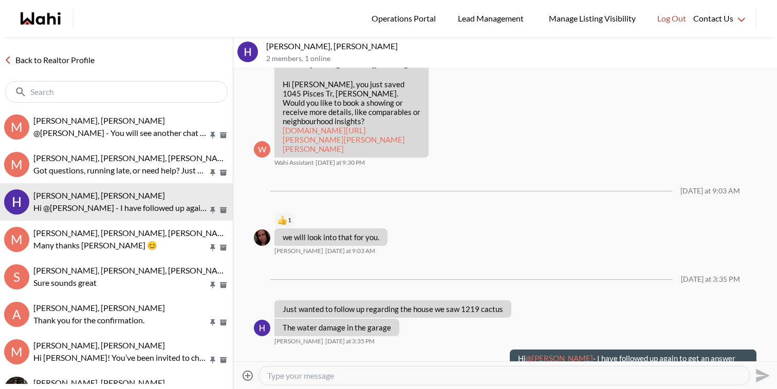
click at [331, 378] on textarea "Type your message" at bounding box center [504, 376] width 474 height 10
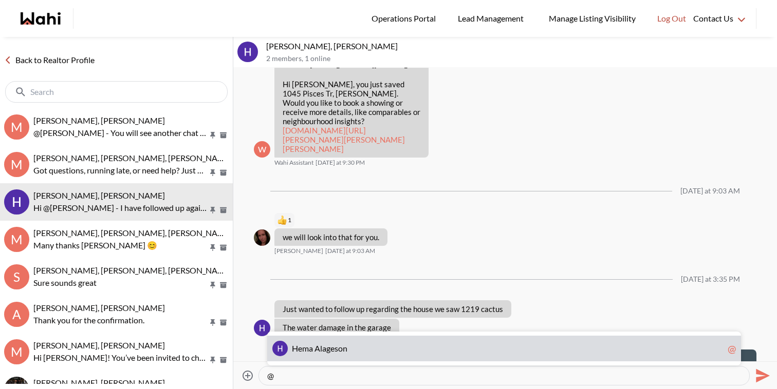
click at [338, 349] on span "s" at bounding box center [337, 349] width 4 height 10
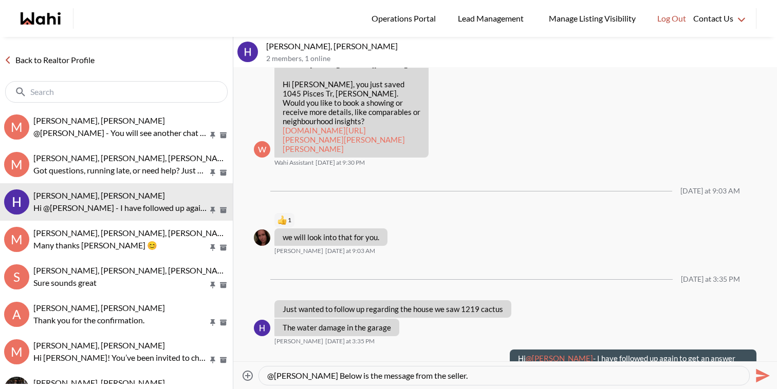
type textarea "@Hema Alageson Below is the message from the seller."
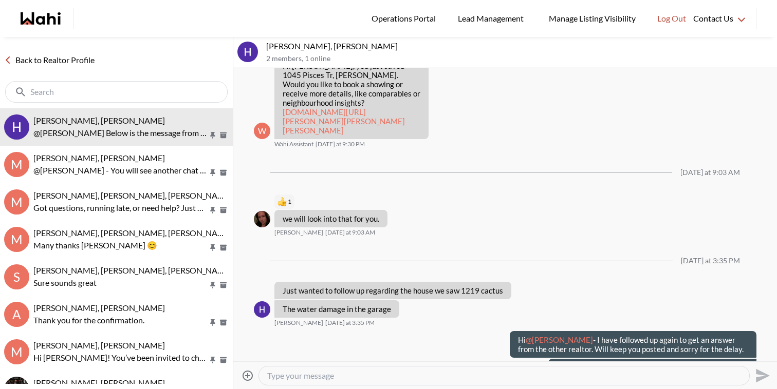
click at [248, 372] on icon "Attach files" at bounding box center [248, 376] width 12 height 12
click at [0, 0] on input "Attach files" at bounding box center [0, 0] width 0 height 0
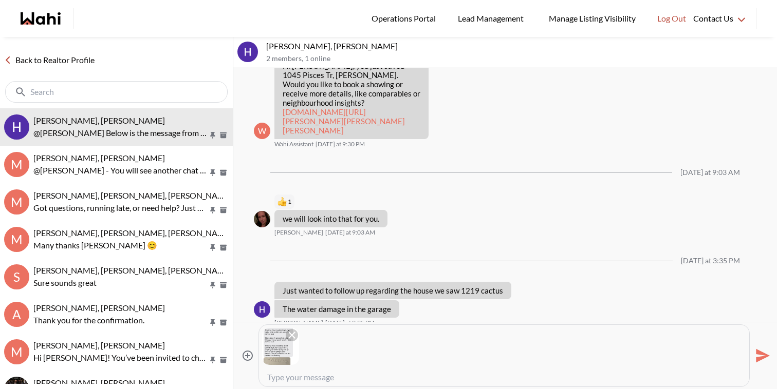
click at [766, 359] on icon "Send" at bounding box center [761, 356] width 16 height 16
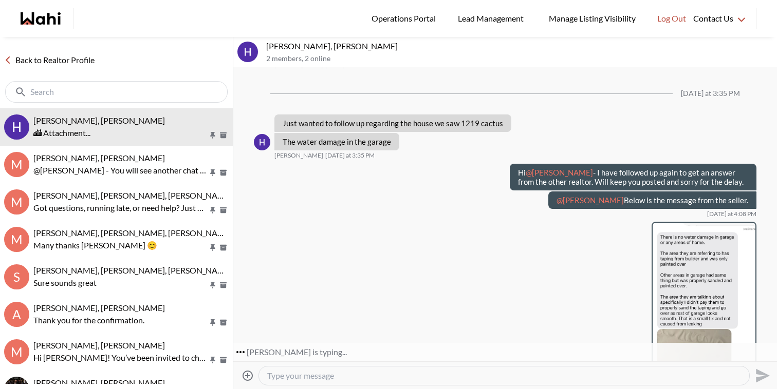
scroll to position [1221, 0]
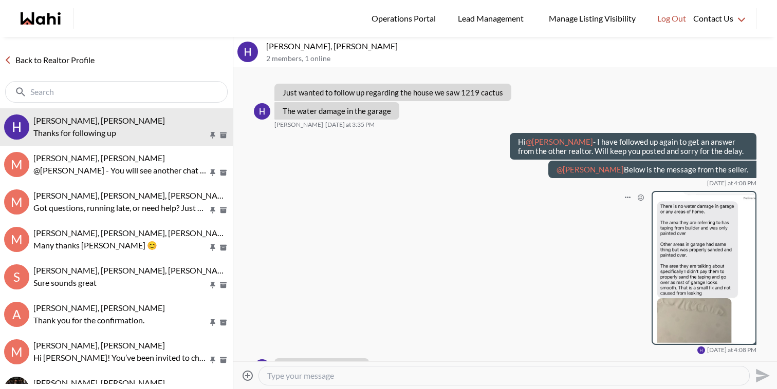
click at [713, 279] on img at bounding box center [704, 268] width 103 height 152
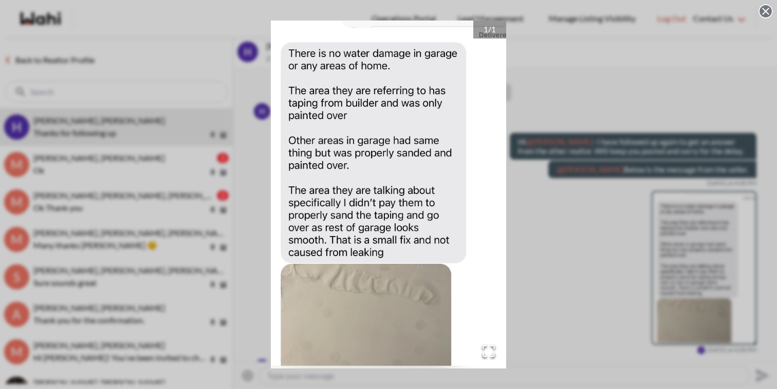
click at [556, 175] on div "1 / 1" at bounding box center [388, 194] width 777 height 389
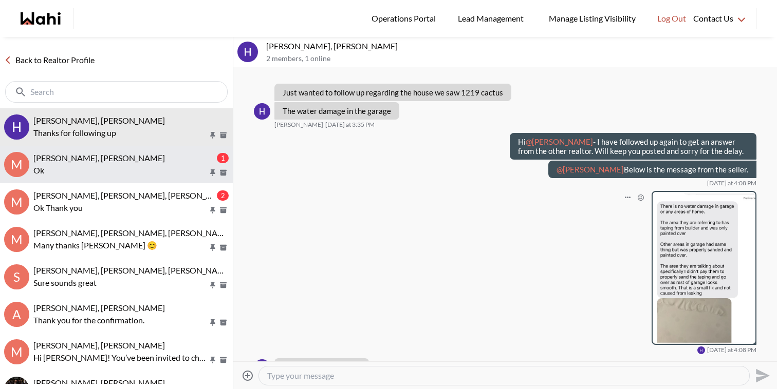
click at [140, 165] on p "Ok" at bounding box center [120, 170] width 175 height 12
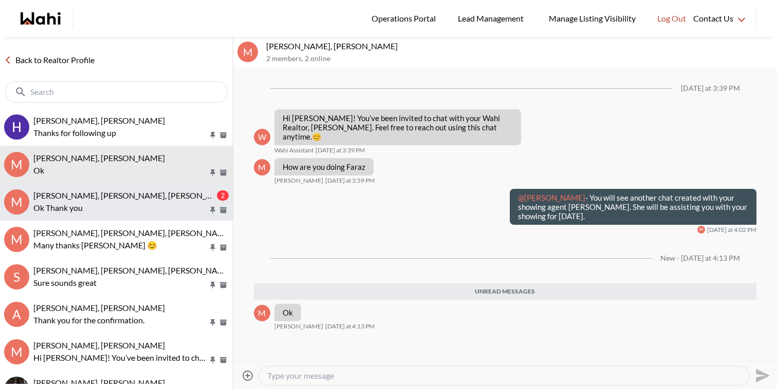
click at [145, 195] on span "[PERSON_NAME], [PERSON_NAME], [PERSON_NAME]" at bounding box center [132, 196] width 199 height 10
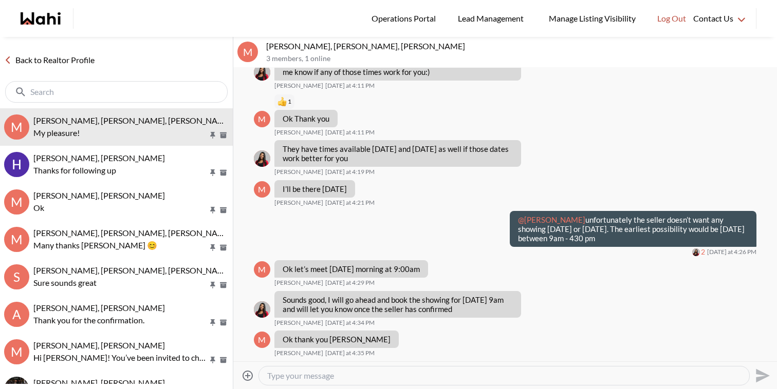
scroll to position [567, 0]
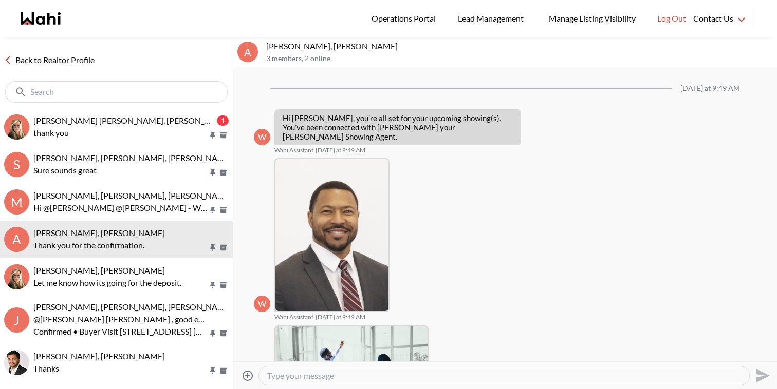
scroll to position [327, 0]
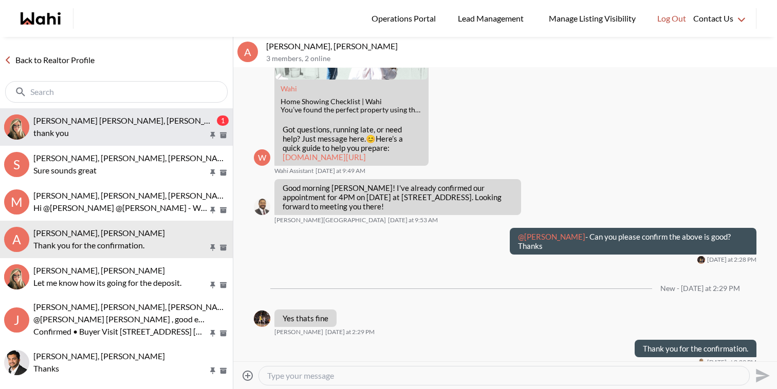
click at [109, 124] on div "[PERSON_NAME] [PERSON_NAME], [PERSON_NAME]" at bounding box center [123, 121] width 181 height 10
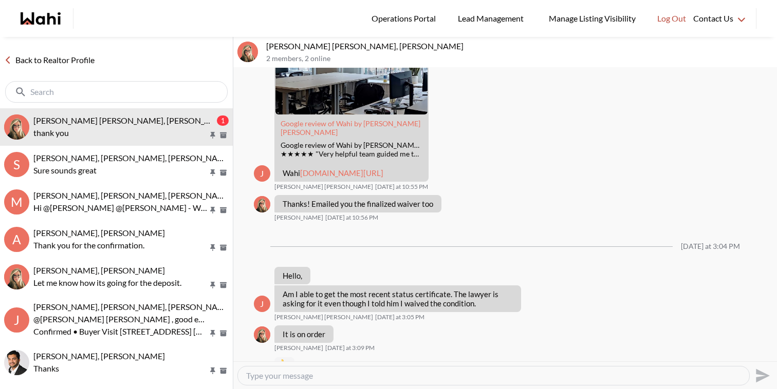
scroll to position [862, 0]
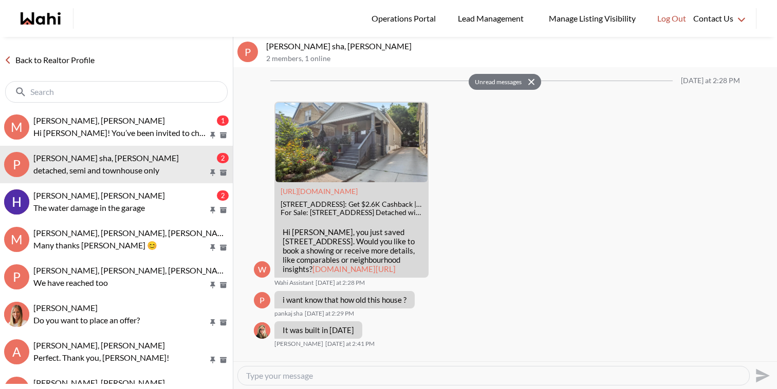
scroll to position [318, 0]
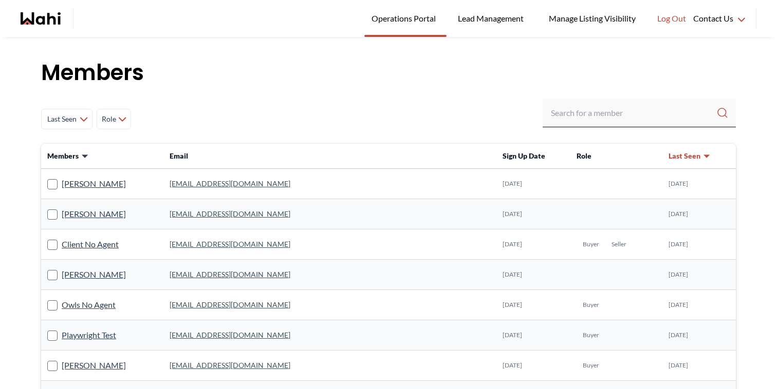
click at [619, 114] on input "Search input" at bounding box center [633, 113] width 165 height 18
paste input "[PERSON_NAME][EMAIL_ADDRESS][DOMAIN_NAME]"
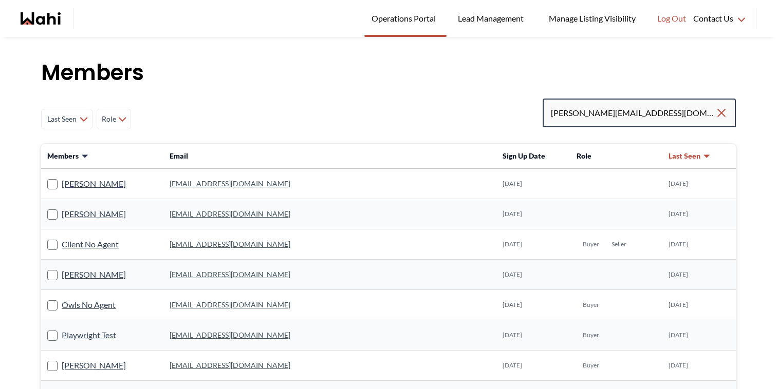
type input "[PERSON_NAME][EMAIL_ADDRESS][DOMAIN_NAME]"
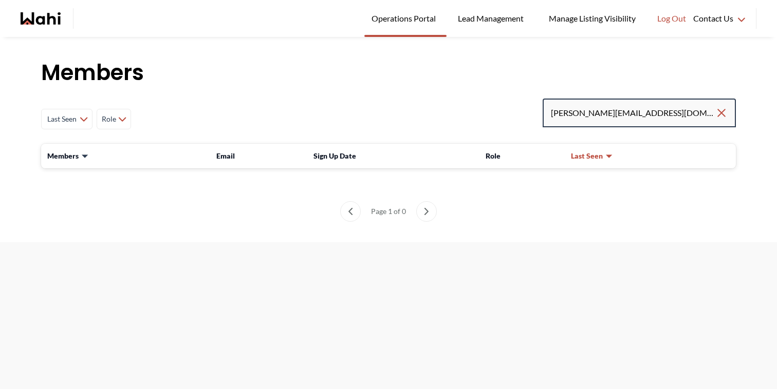
click at [670, 110] on input "[PERSON_NAME][EMAIL_ADDRESS][DOMAIN_NAME]" at bounding box center [633, 113] width 164 height 18
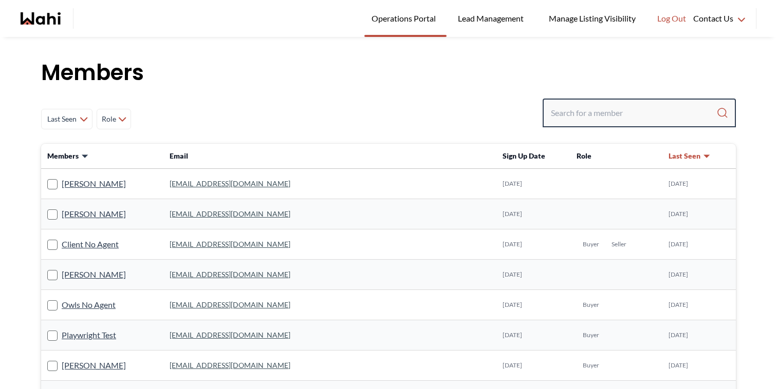
click at [630, 109] on input "Search input" at bounding box center [633, 113] width 165 height 18
paste input "[PERSON_NAME][EMAIL_ADDRESS][DOMAIN_NAME]"
type input "[PERSON_NAME][EMAIL_ADDRESS][DOMAIN_NAME]"
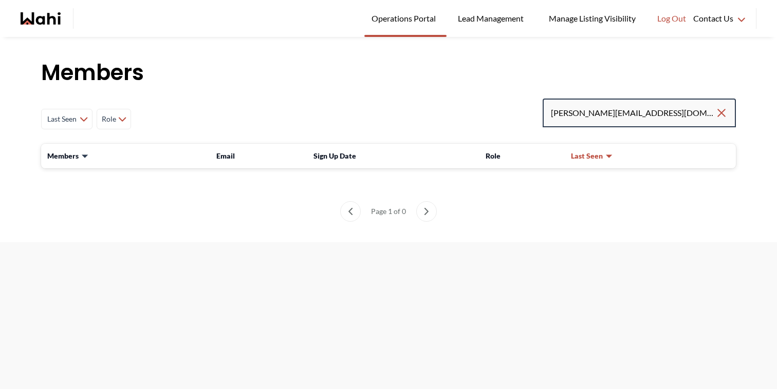
drag, startPoint x: 613, startPoint y: 115, endPoint x: 696, endPoint y: 115, distance: 83.2
click at [696, 115] on input "[PERSON_NAME][EMAIL_ADDRESS][DOMAIN_NAME]" at bounding box center [633, 113] width 164 height 18
type input "[PERSON_NAME].[PERSON_NAME]"
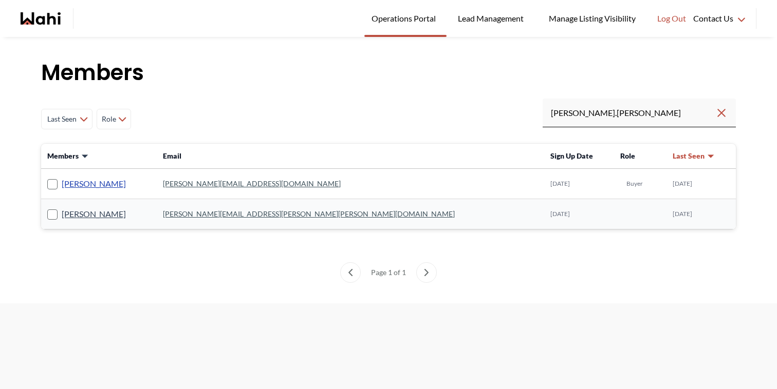
click at [105, 184] on link "[PERSON_NAME]" at bounding box center [94, 183] width 64 height 13
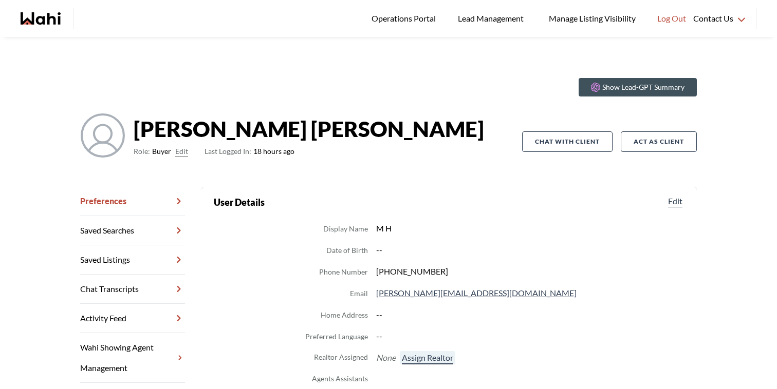
click at [436, 354] on button "Assign Realtor" at bounding box center [427, 357] width 55 height 13
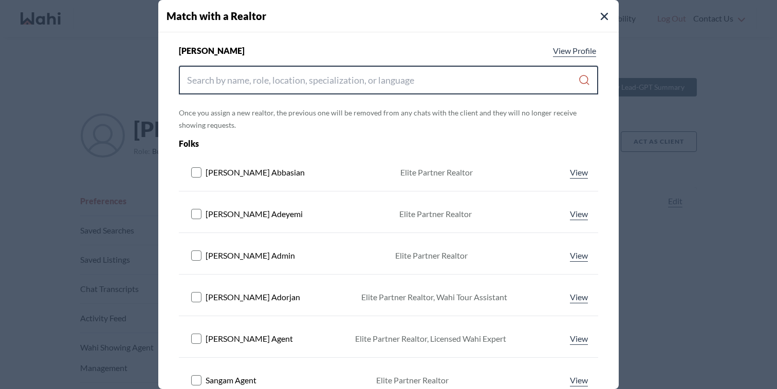
click at [396, 81] on input "Search input" at bounding box center [382, 80] width 391 height 18
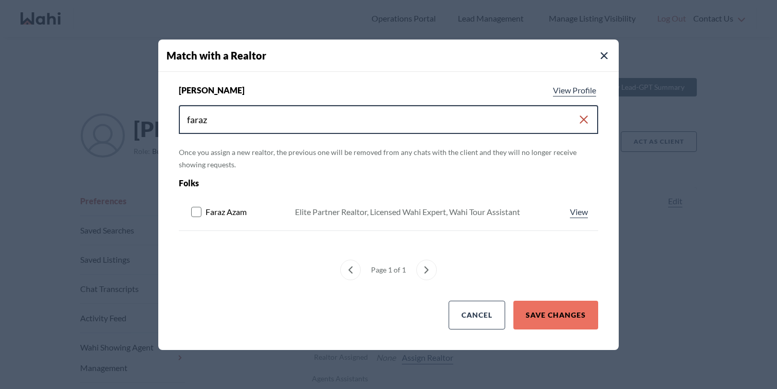
type input "faraz"
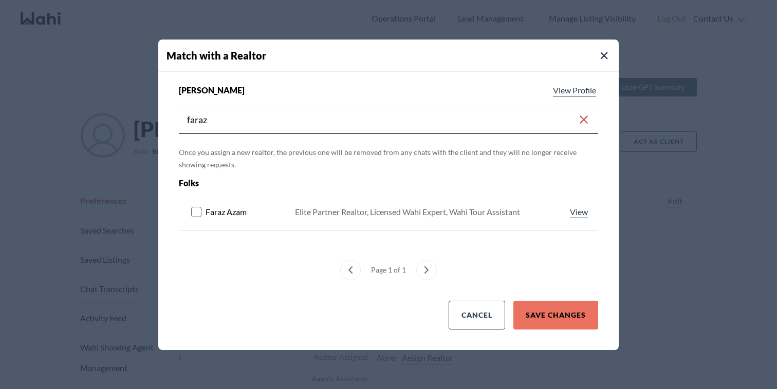
click at [199, 212] on rect at bounding box center [197, 212] width 10 height 10
click at [581, 302] on button "Save Changes" at bounding box center [555, 315] width 85 height 29
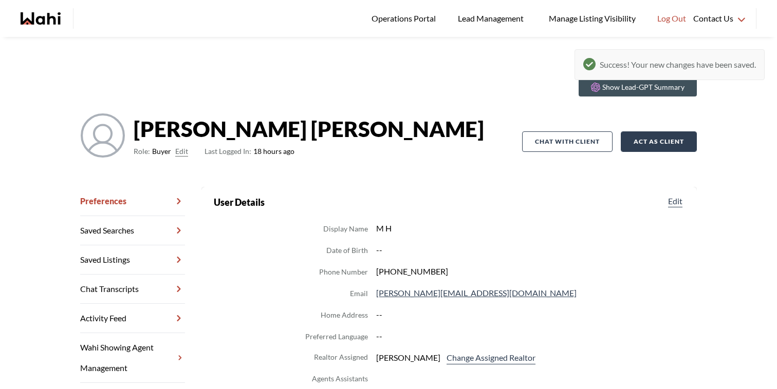
click at [656, 148] on button "Act as Client" at bounding box center [659, 142] width 76 height 21
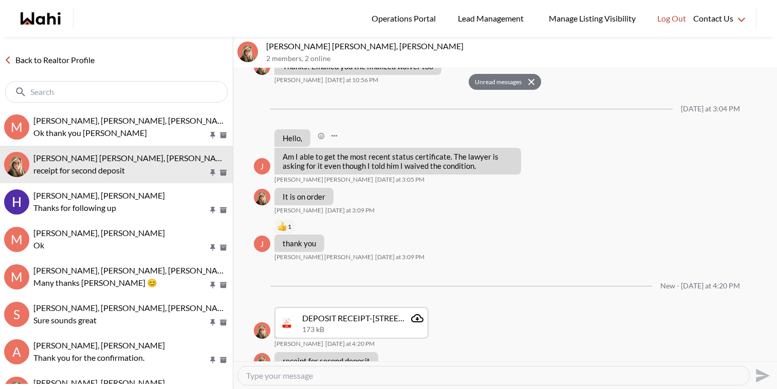
scroll to position [979, 0]
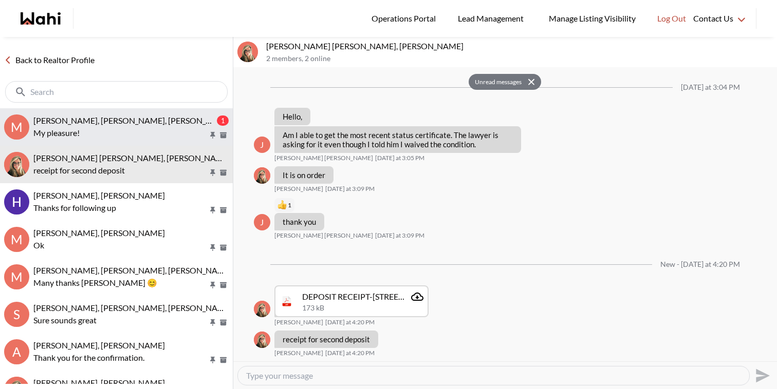
click at [145, 136] on p "My pleasure!" at bounding box center [120, 133] width 175 height 12
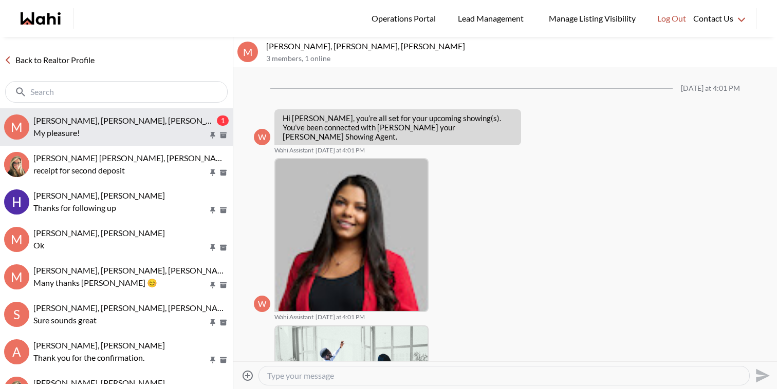
scroll to position [567, 0]
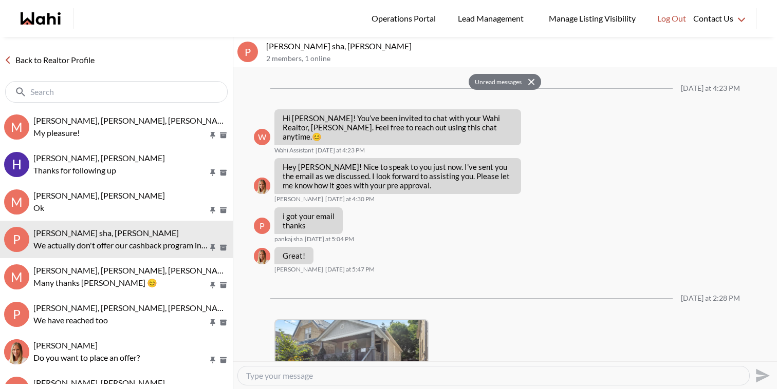
scroll to position [358, 0]
